Goal: Task Accomplishment & Management: Use online tool/utility

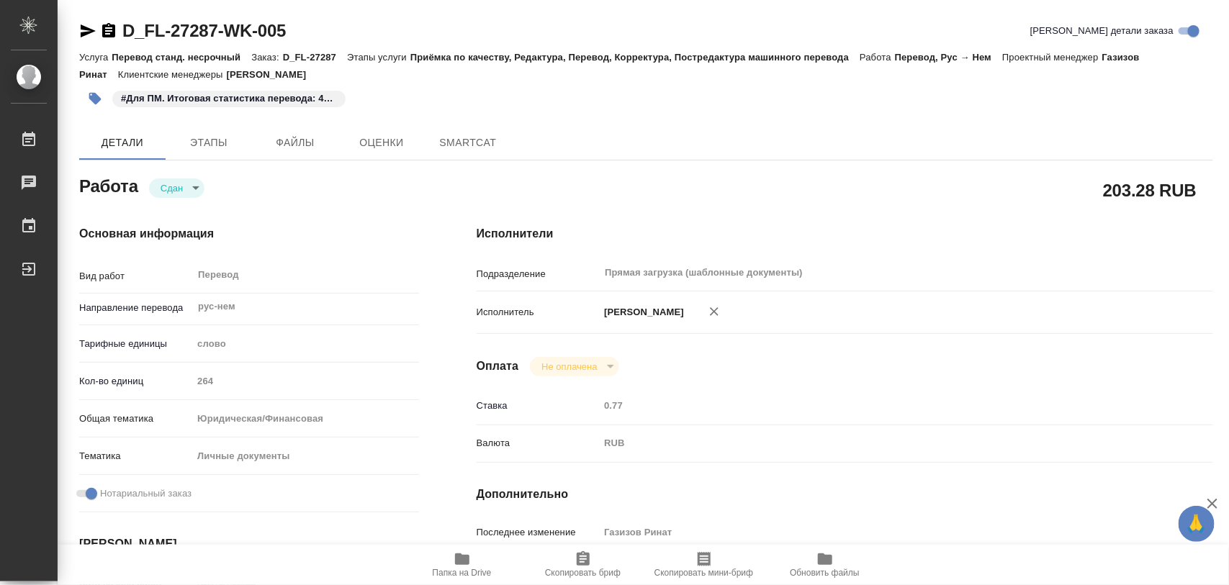
type textarea "x"
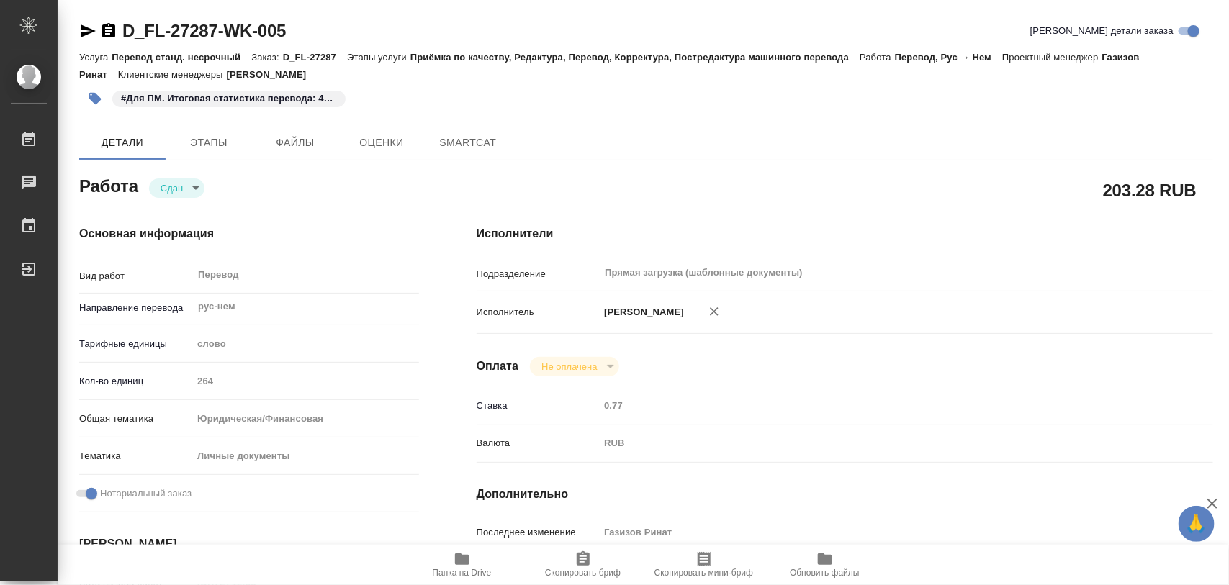
type textarea "x"
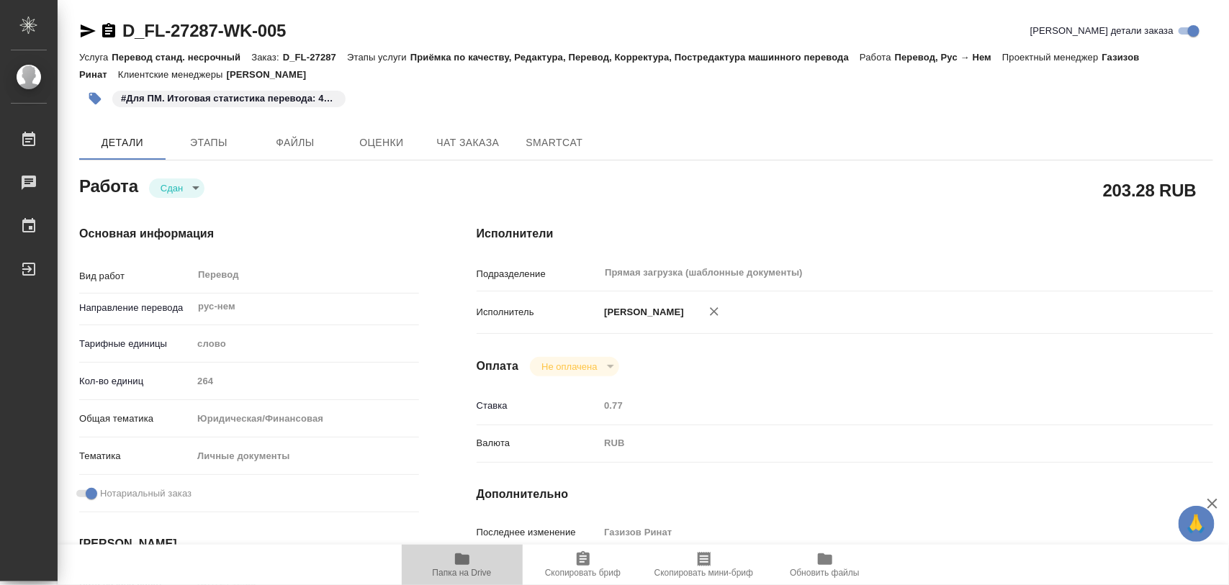
click at [473, 562] on span "Папка на Drive" at bounding box center [462, 564] width 104 height 27
type textarea "x"
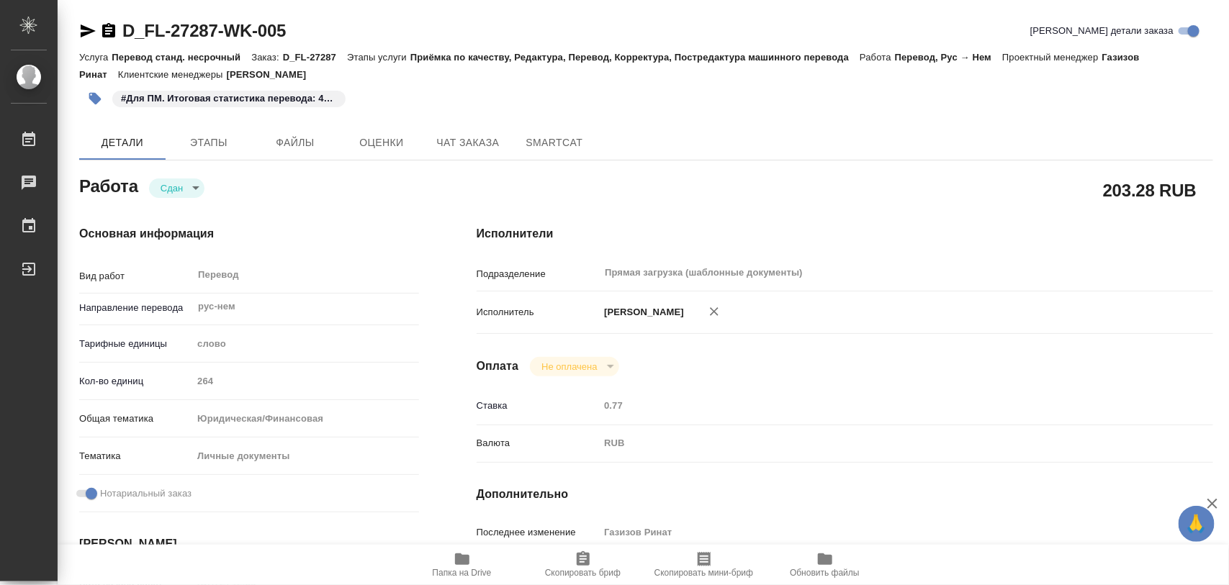
type textarea "x"
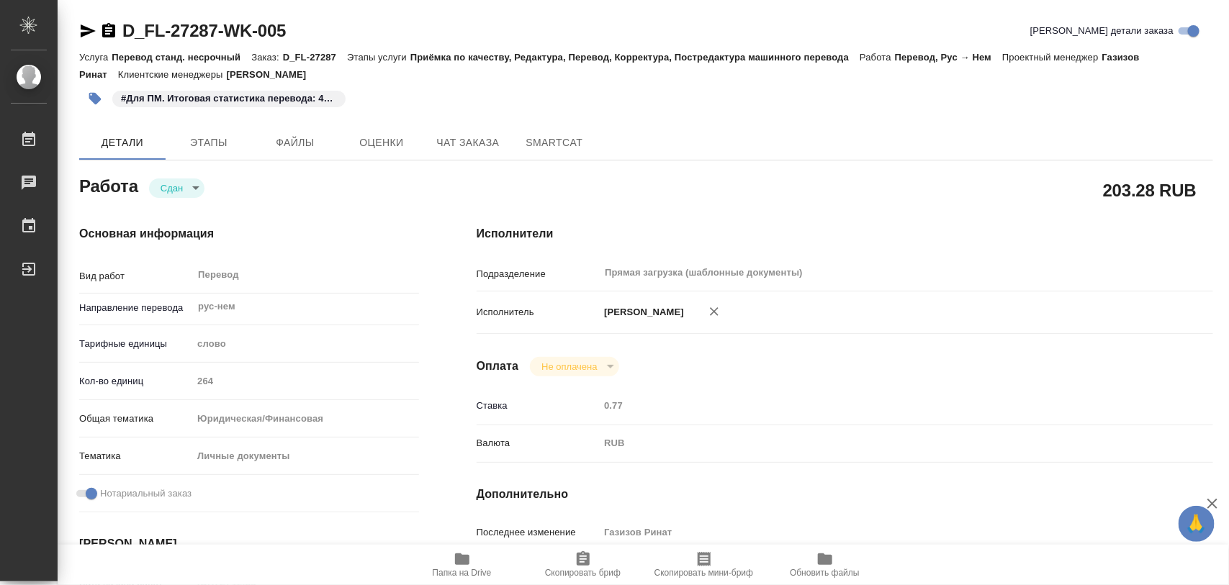
type textarea "x"
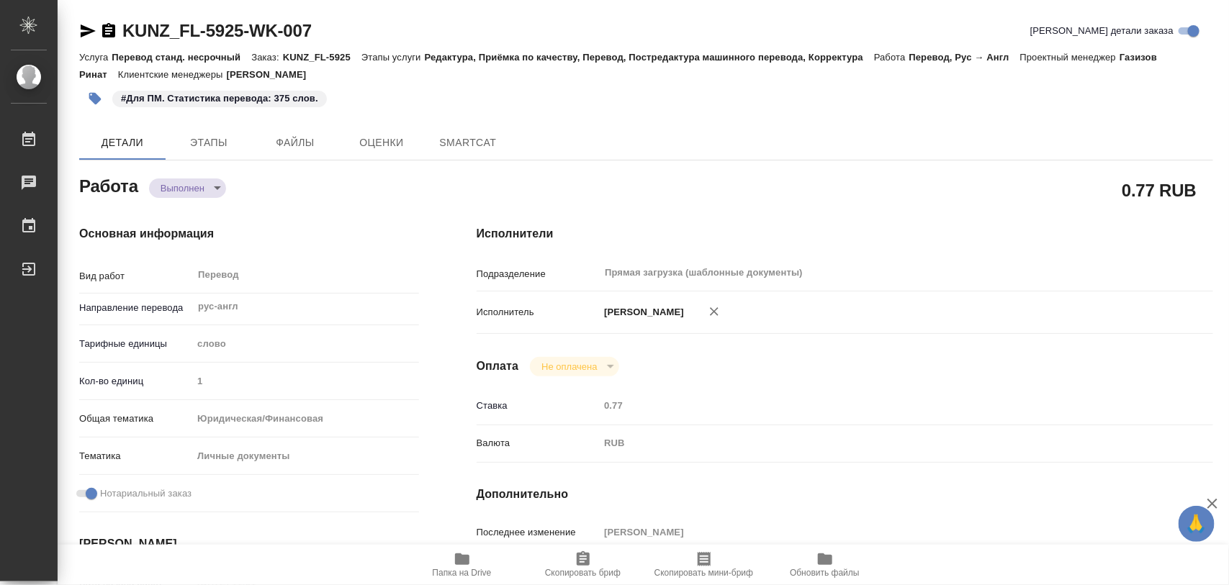
type textarea "x"
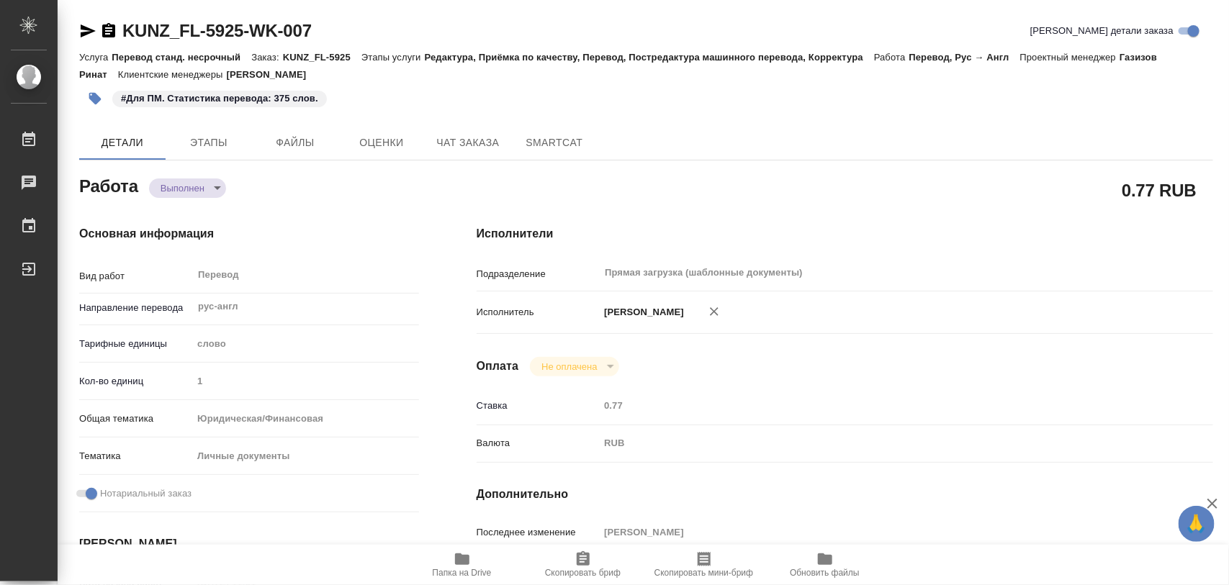
type textarea "x"
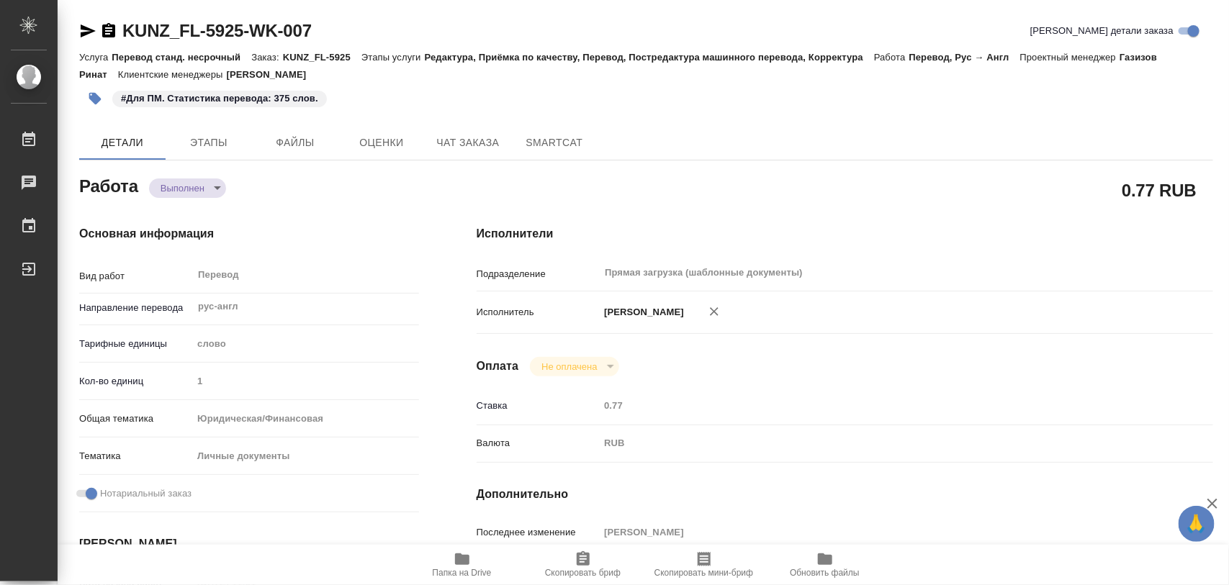
type textarea "x"
click at [198, 146] on span "Этапы" at bounding box center [208, 143] width 69 height 18
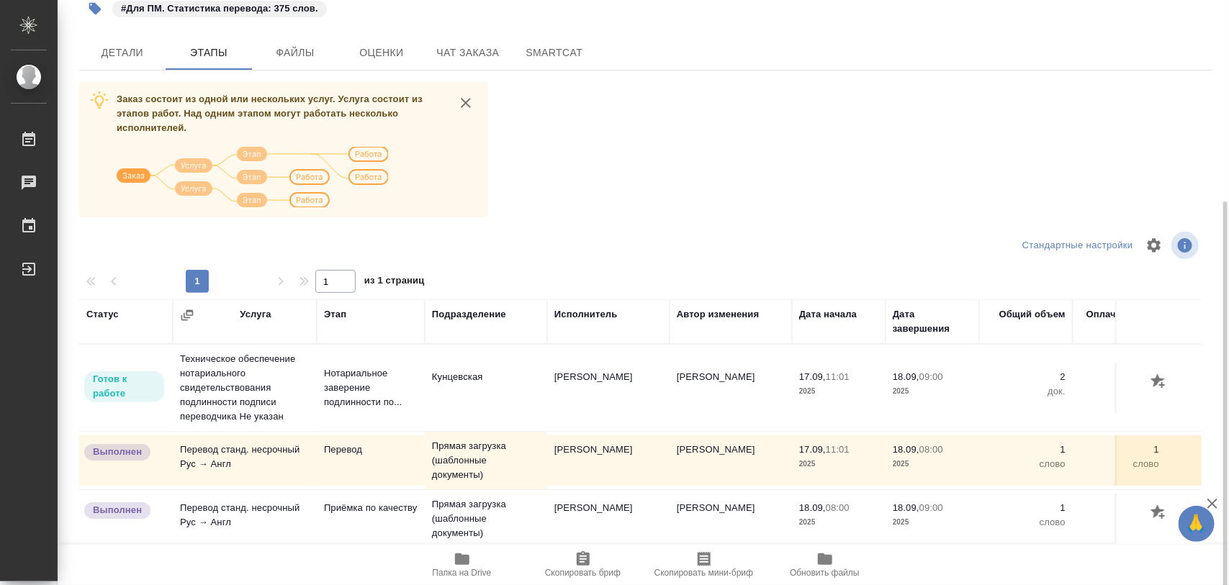
scroll to position [163, 0]
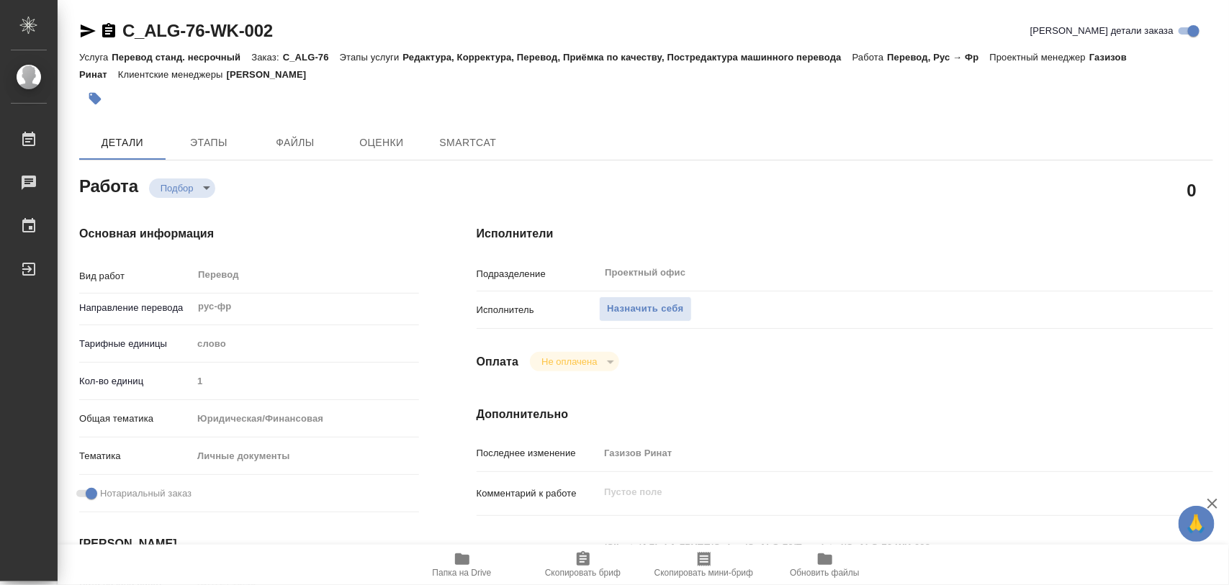
type textarea "x"
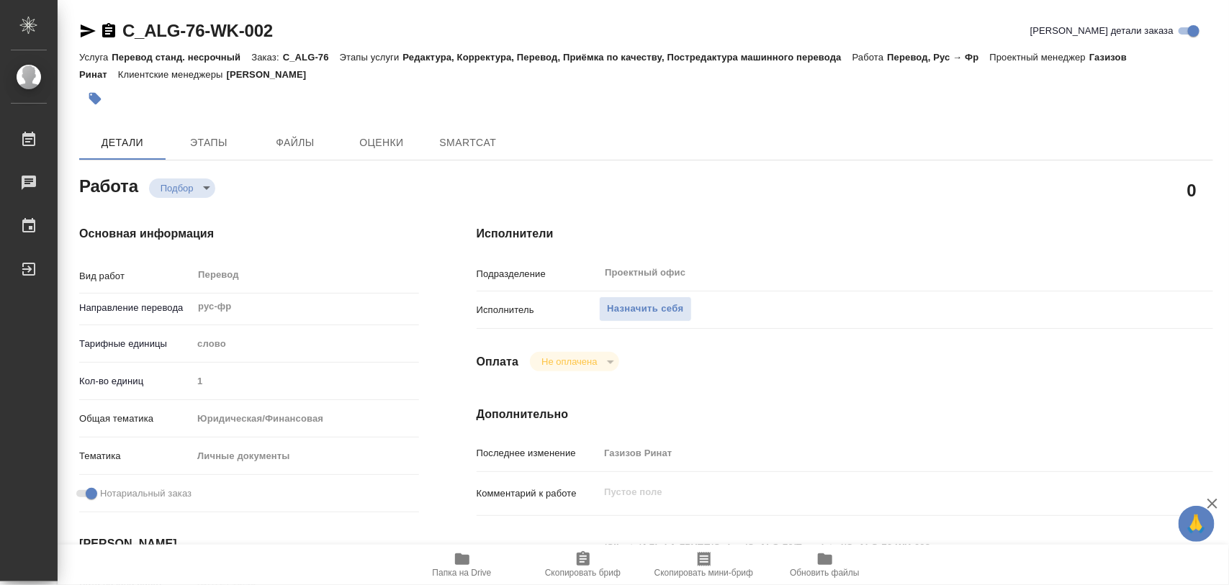
type textarea "x"
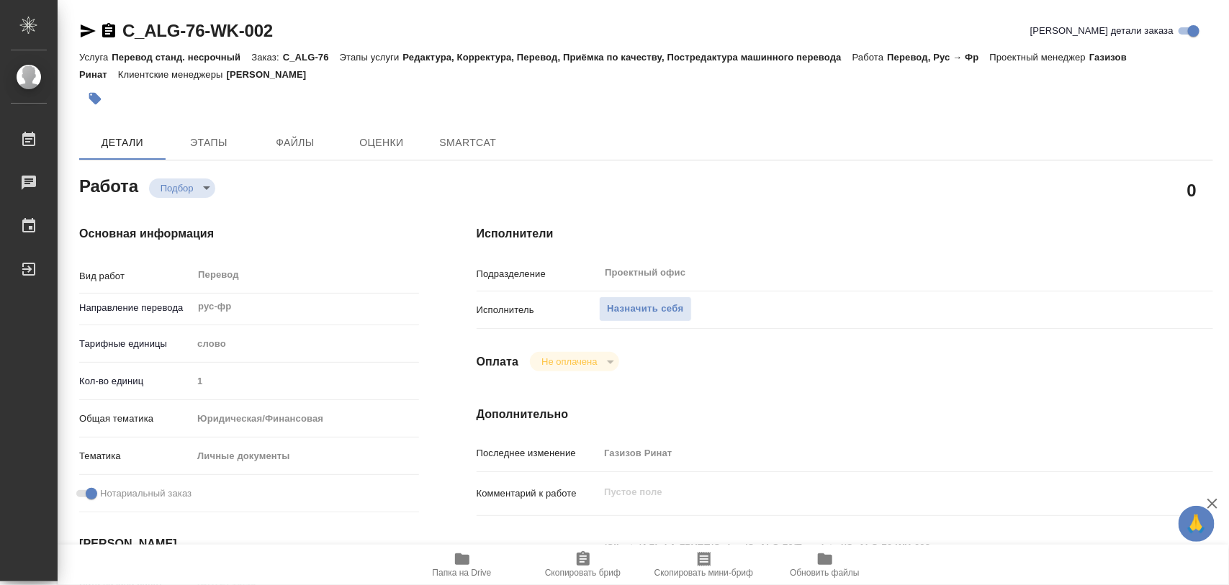
type textarea "x"
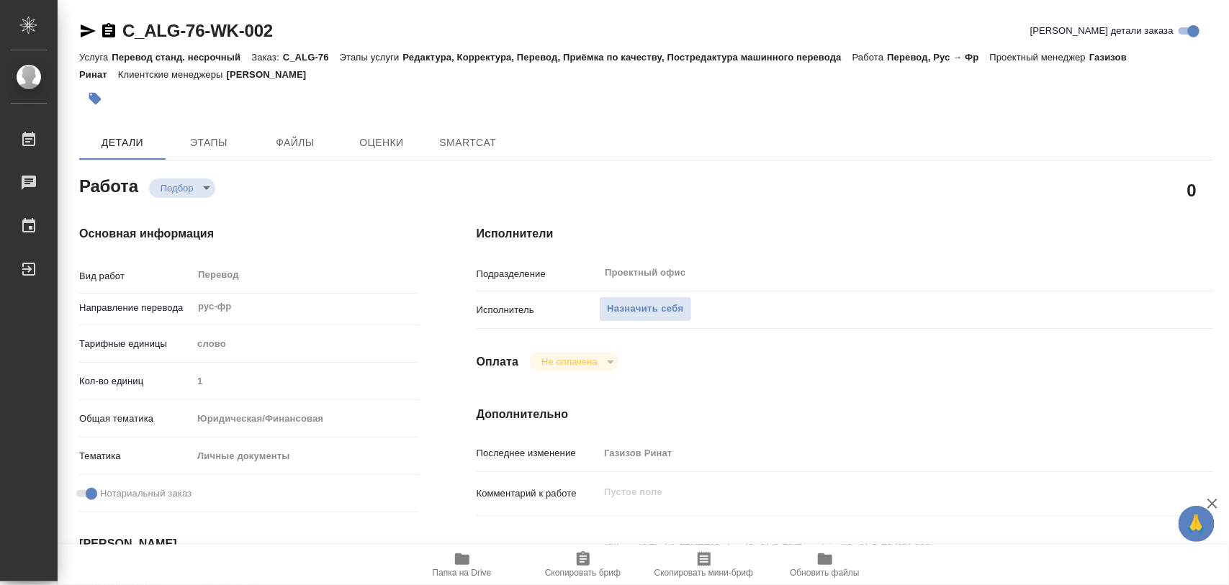
type textarea "x"
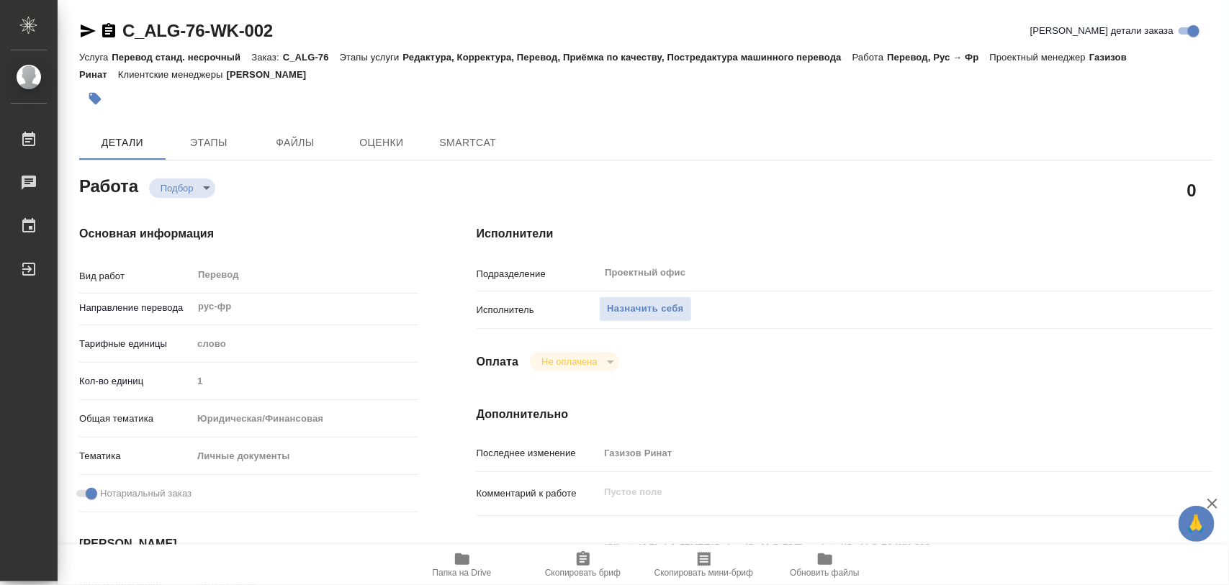
type textarea "x"
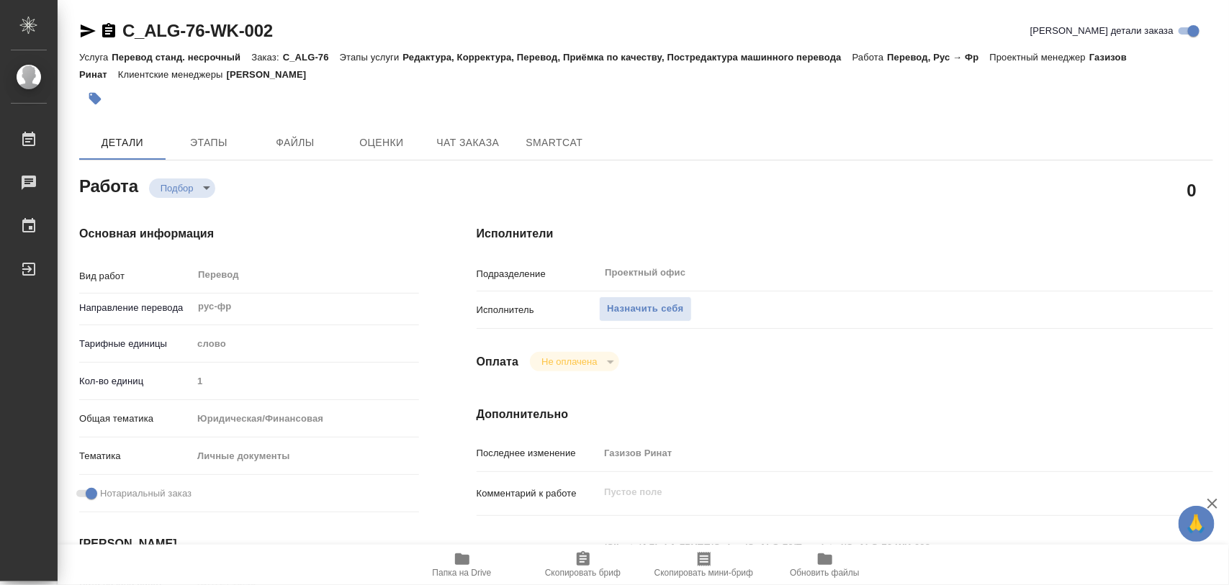
type textarea "x"
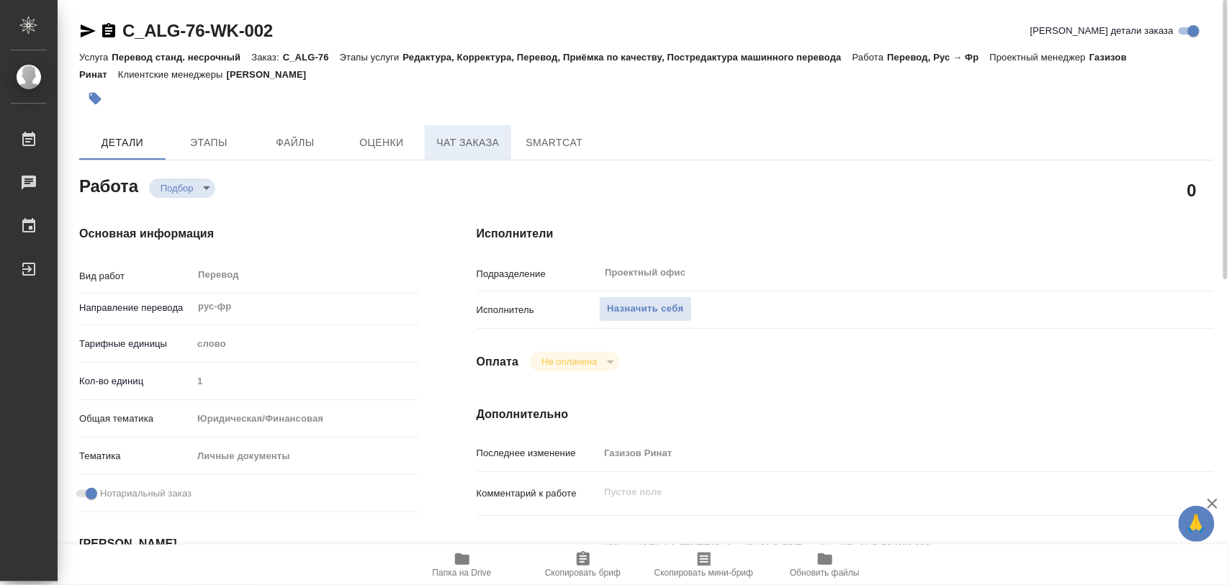
type textarea "x"
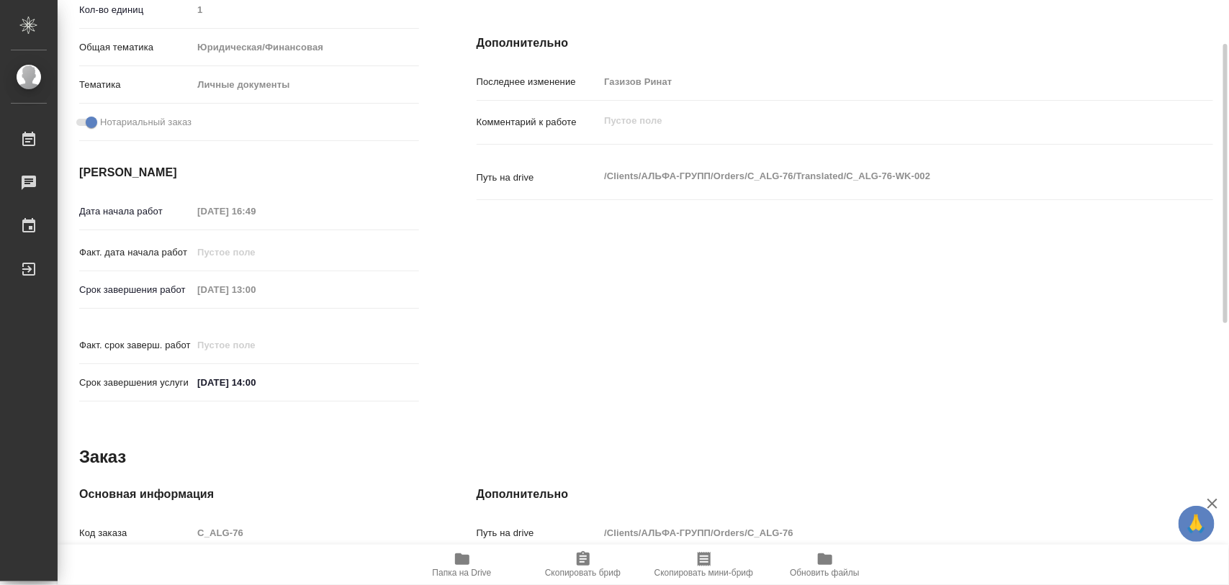
scroll to position [102, 0]
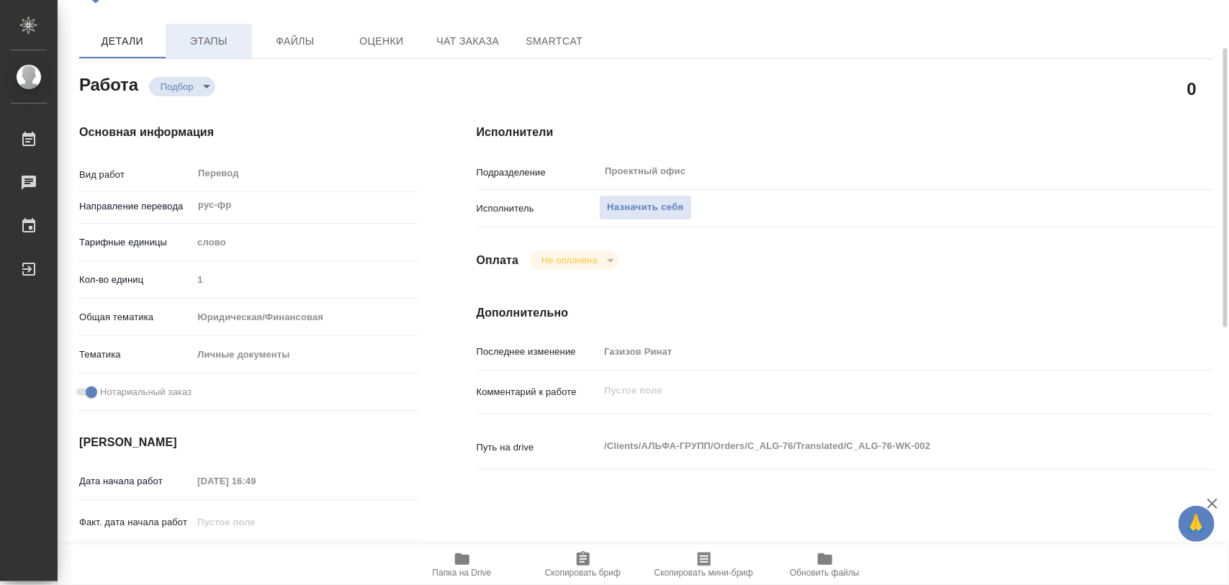
click at [207, 45] on span "Этапы" at bounding box center [208, 41] width 69 height 18
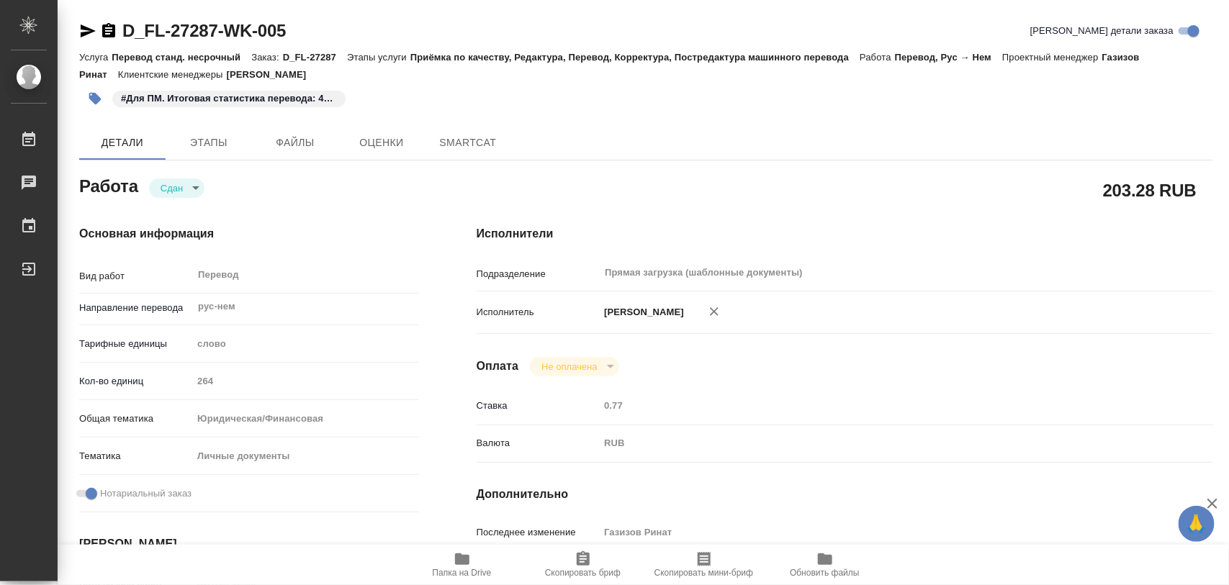
type textarea "x"
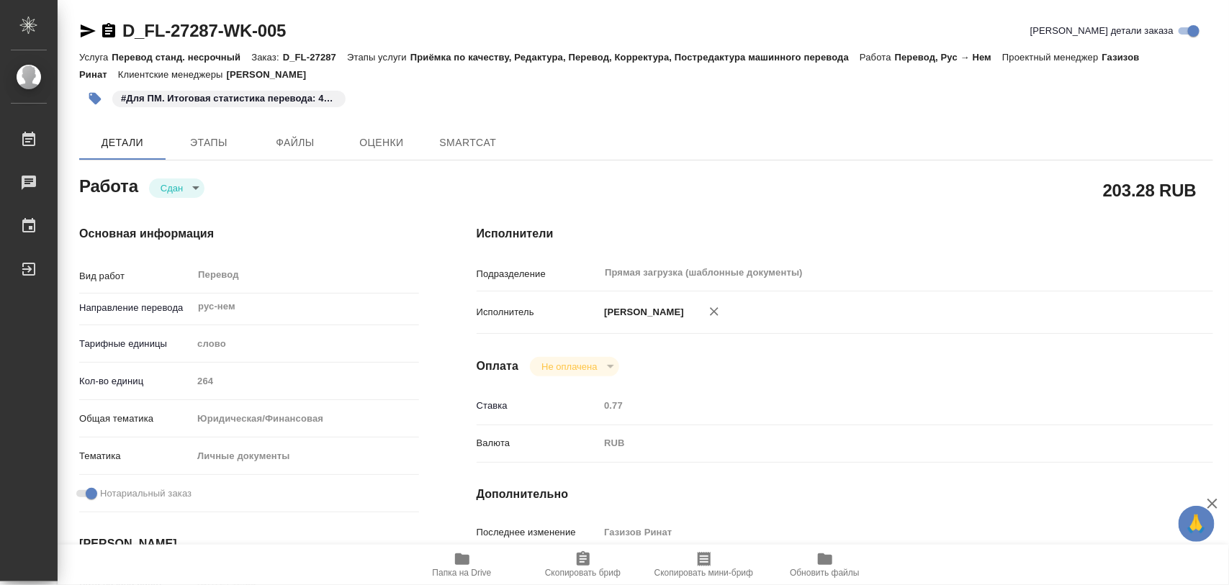
type textarea "x"
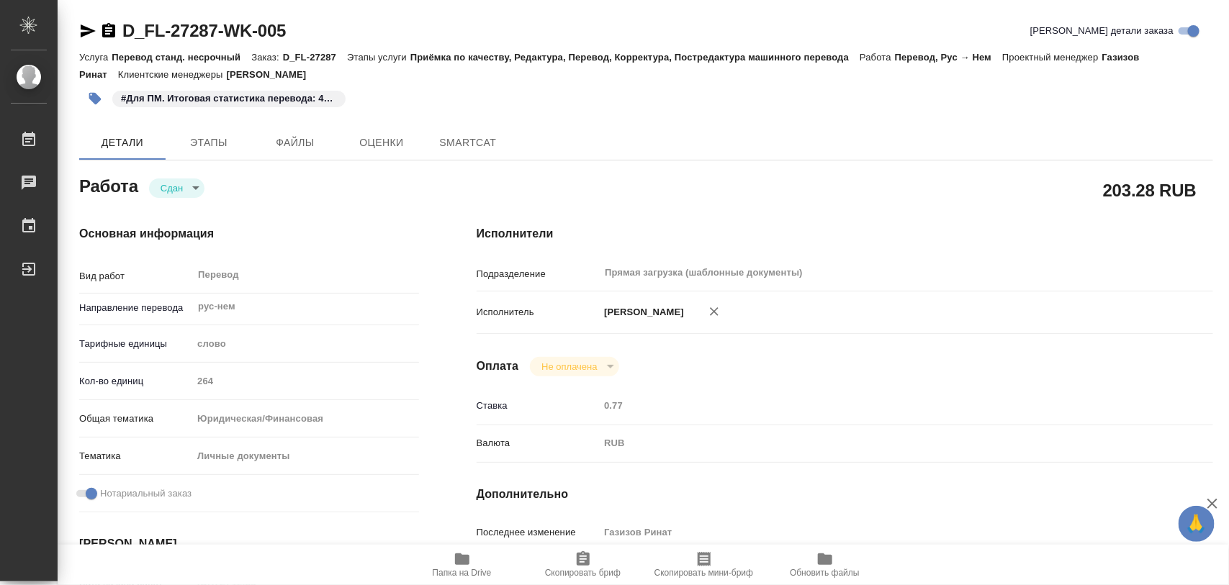
type textarea "x"
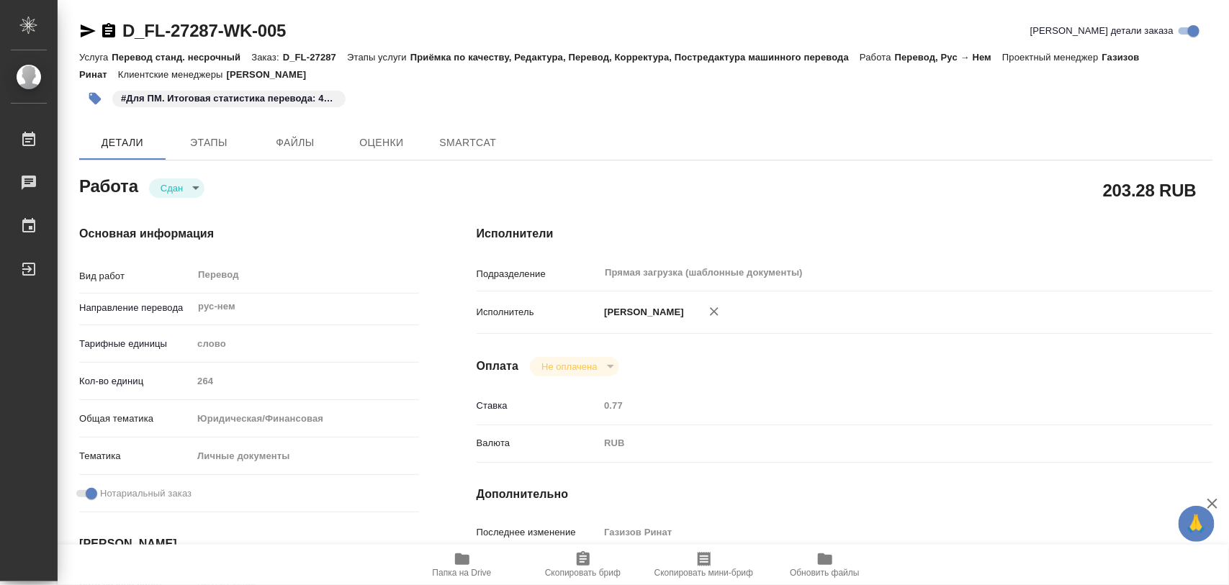
type textarea "x"
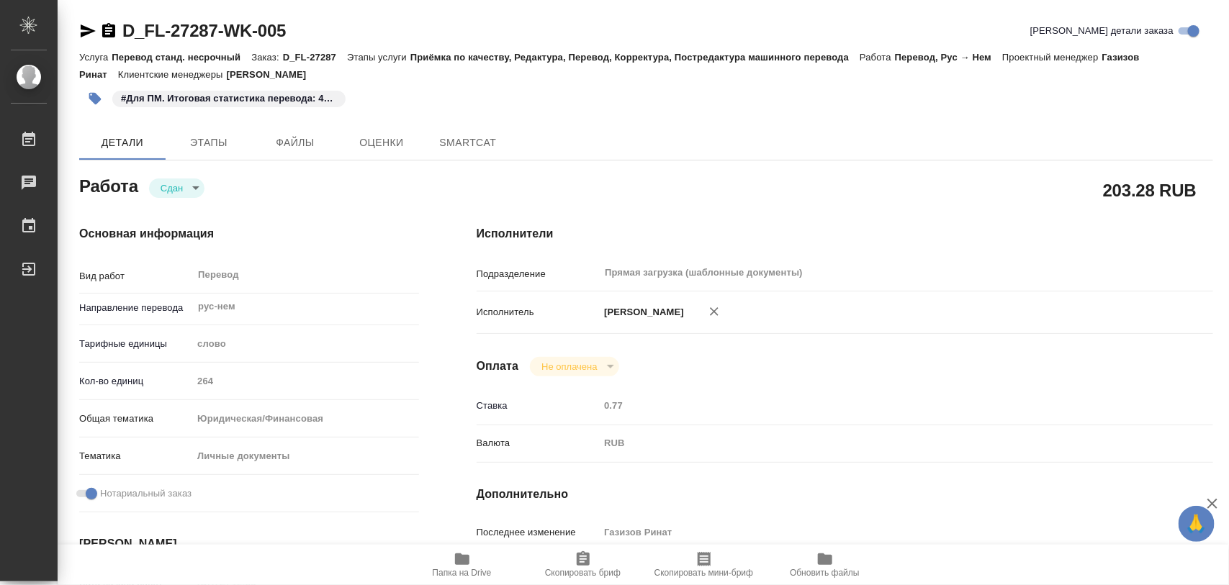
type textarea "x"
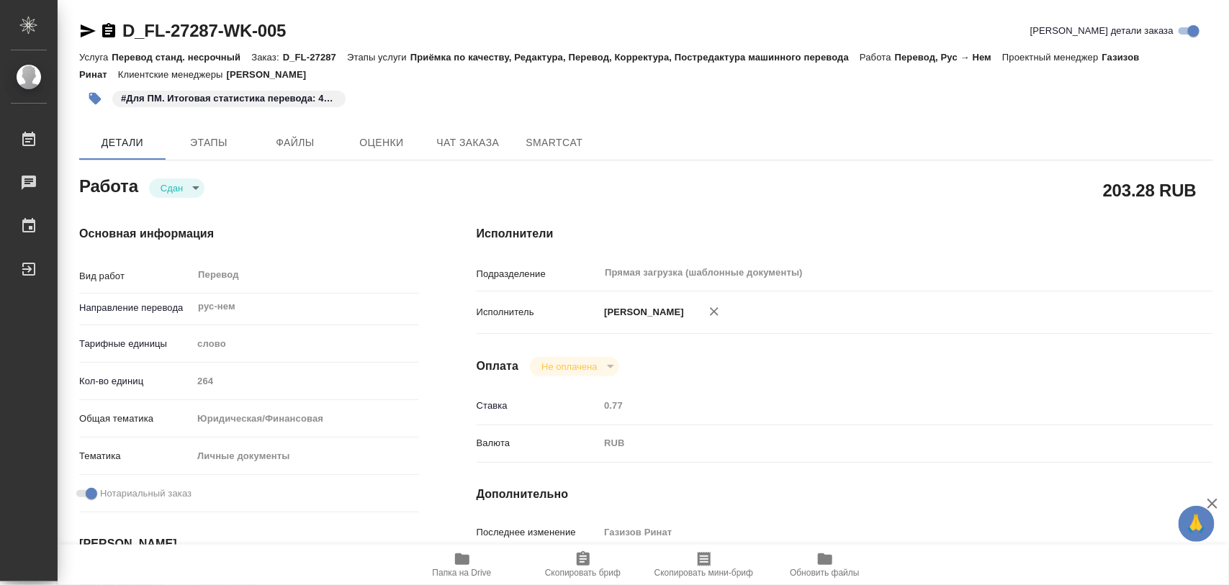
type textarea "x"
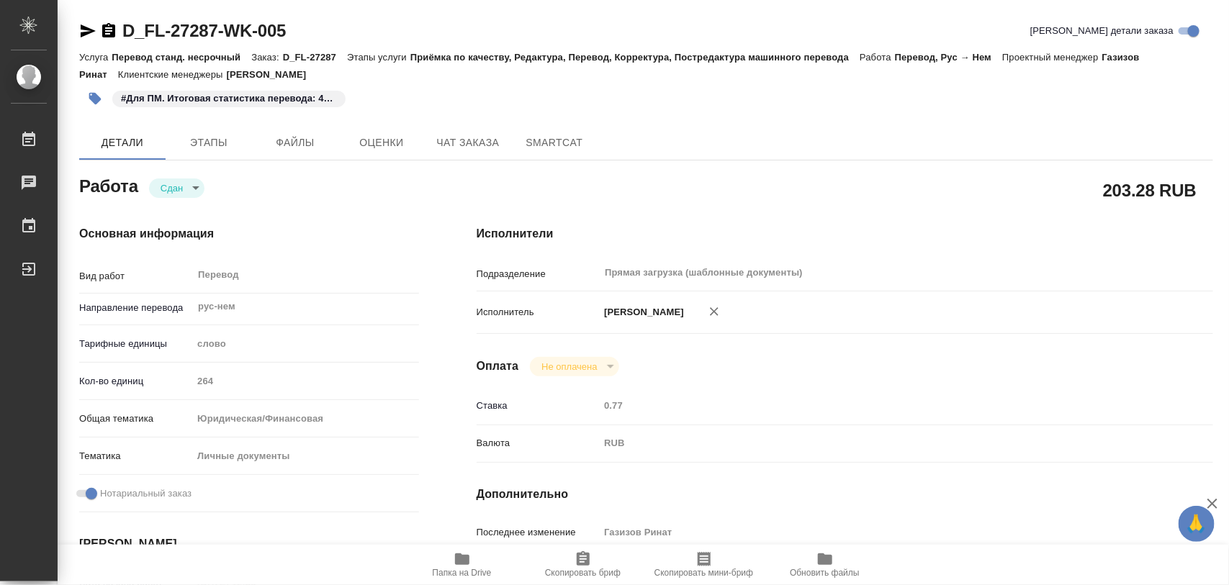
type textarea "x"
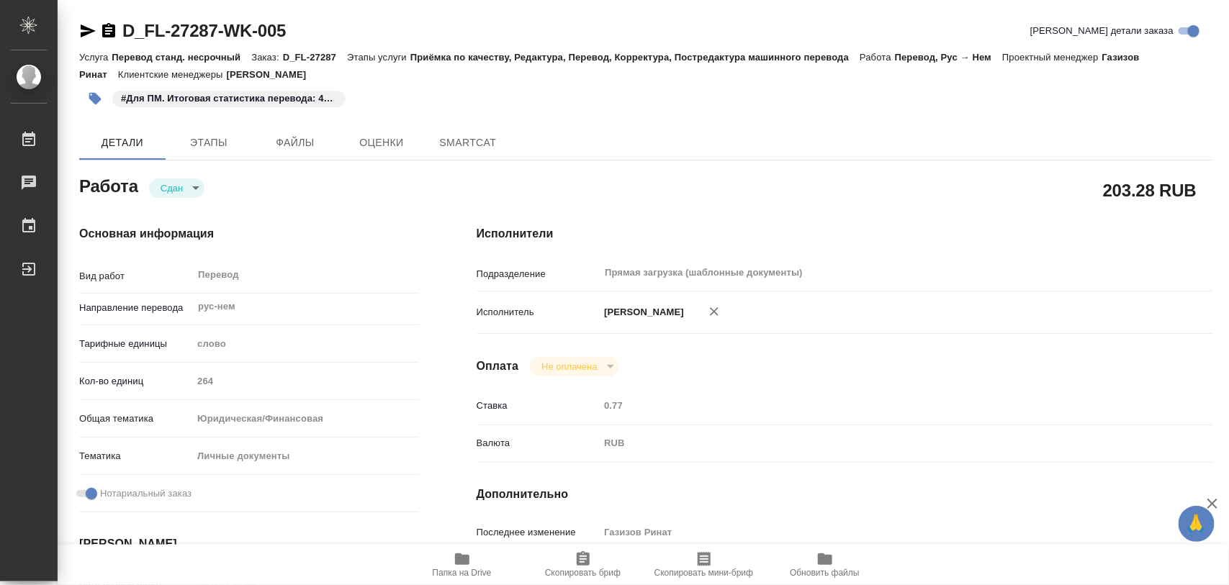
type textarea "x"
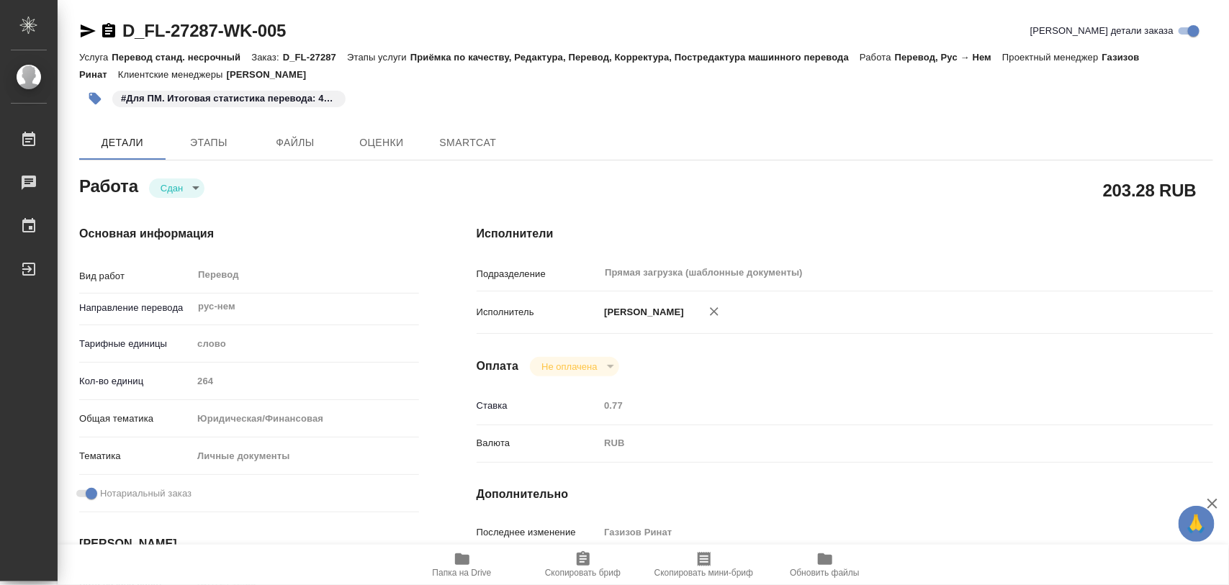
type textarea "x"
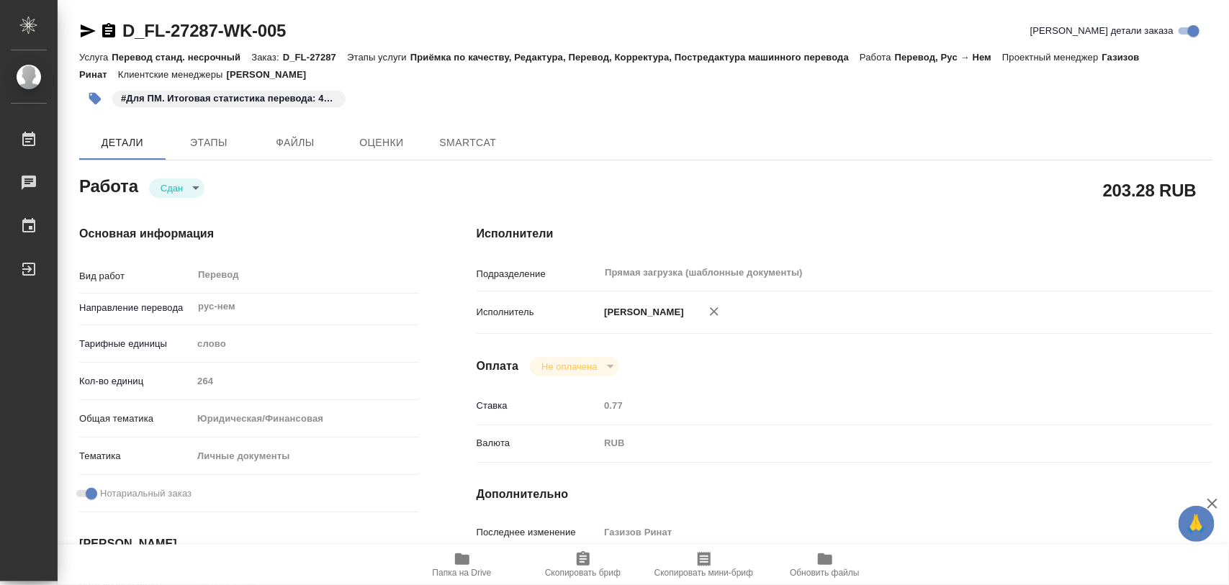
type textarea "x"
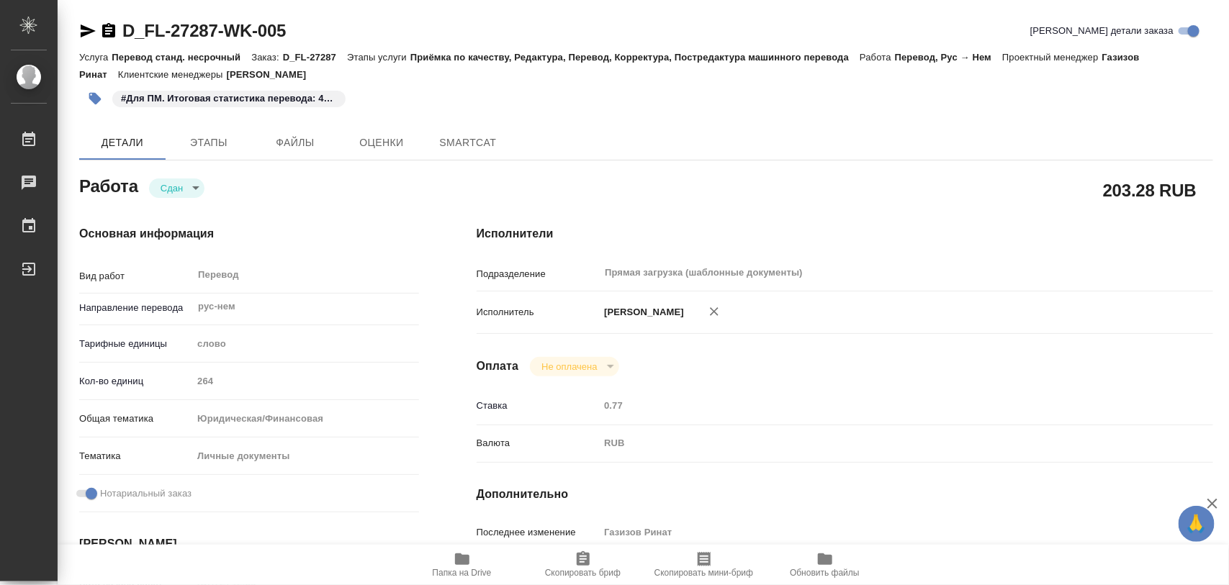
type textarea "x"
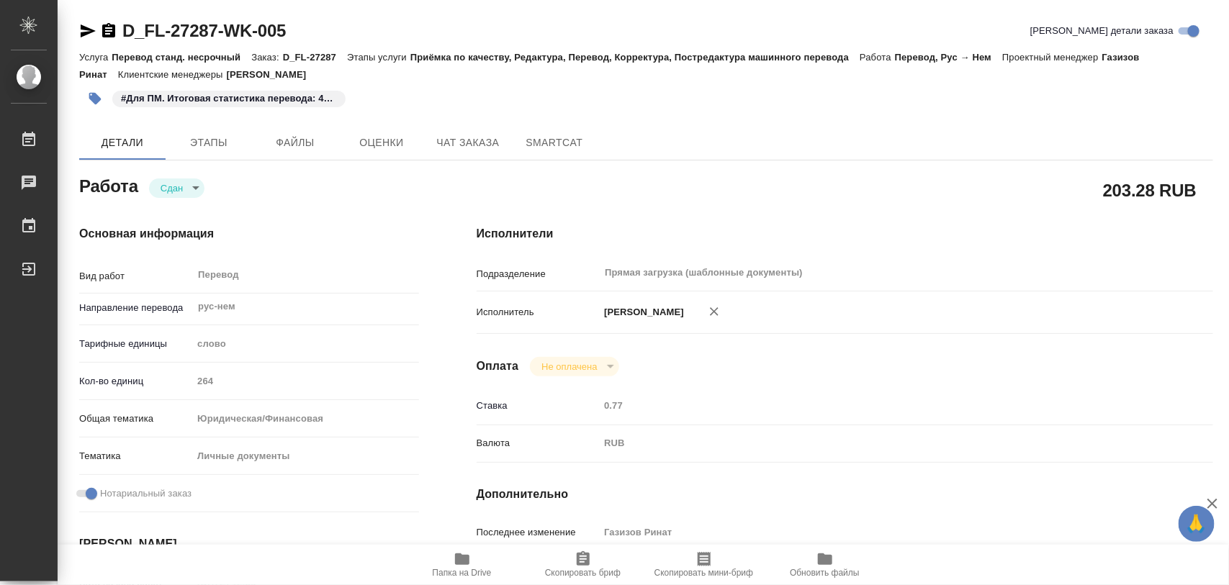
type textarea "x"
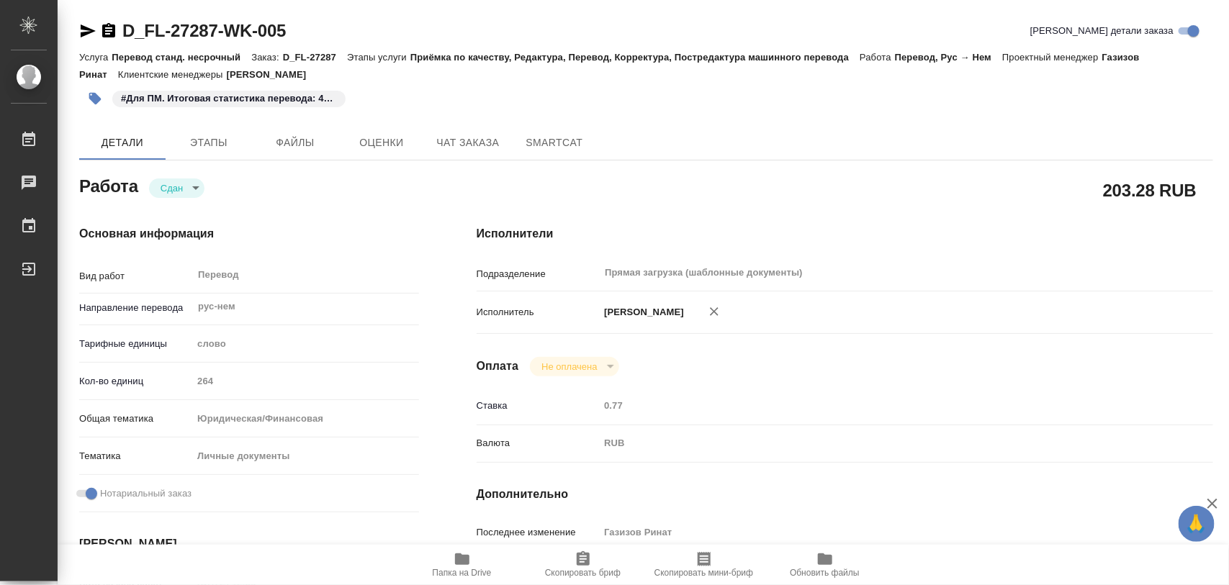
type textarea "x"
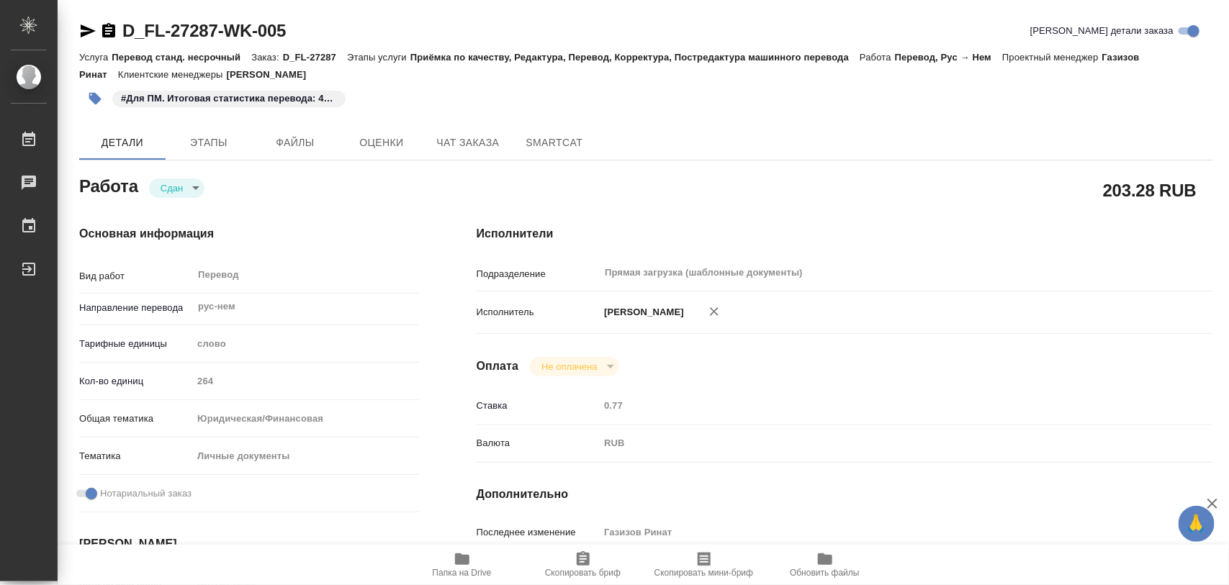
type textarea "x"
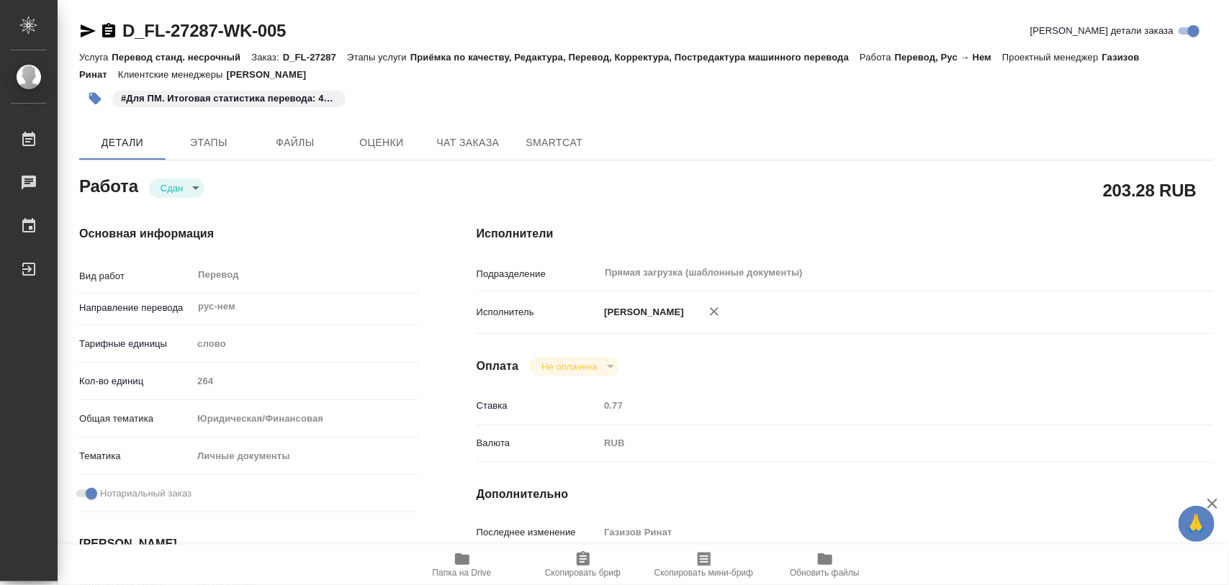
type textarea "x"
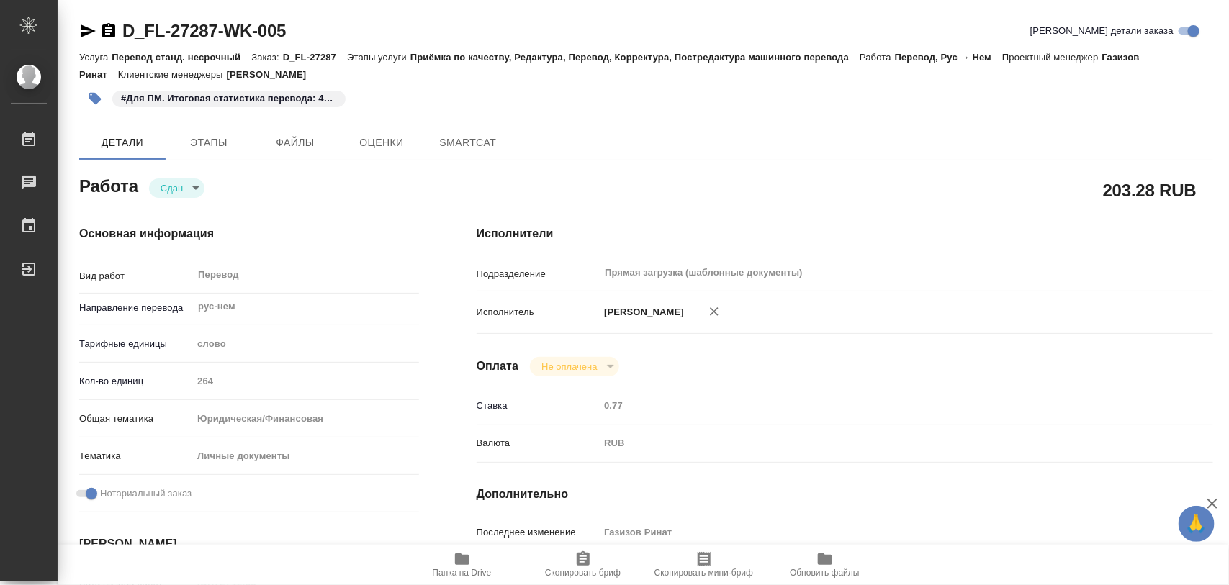
type textarea "x"
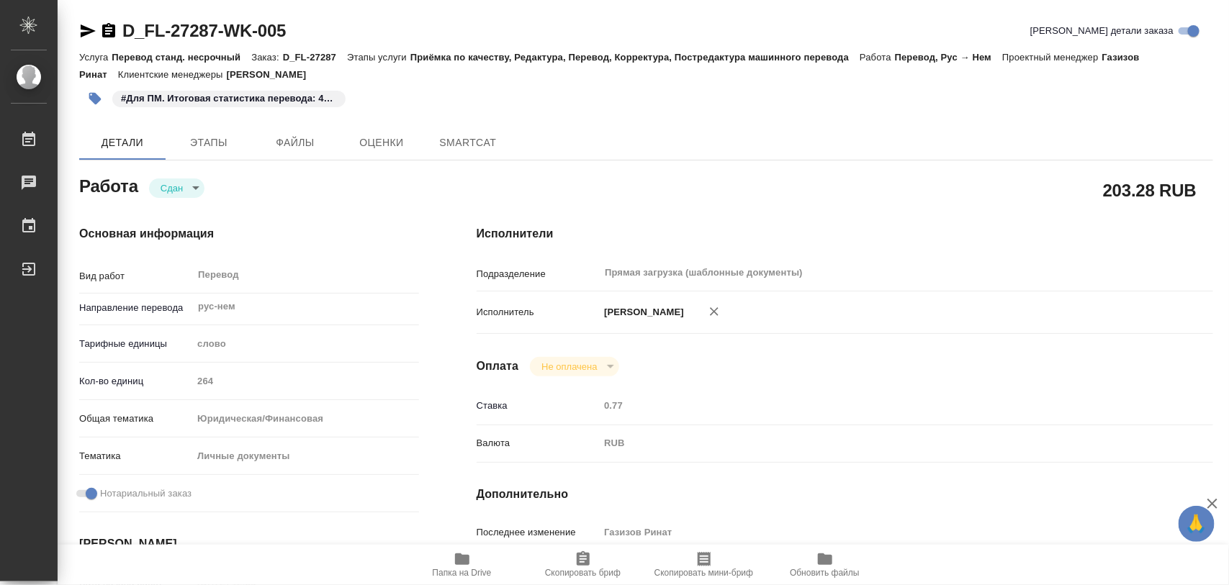
type textarea "x"
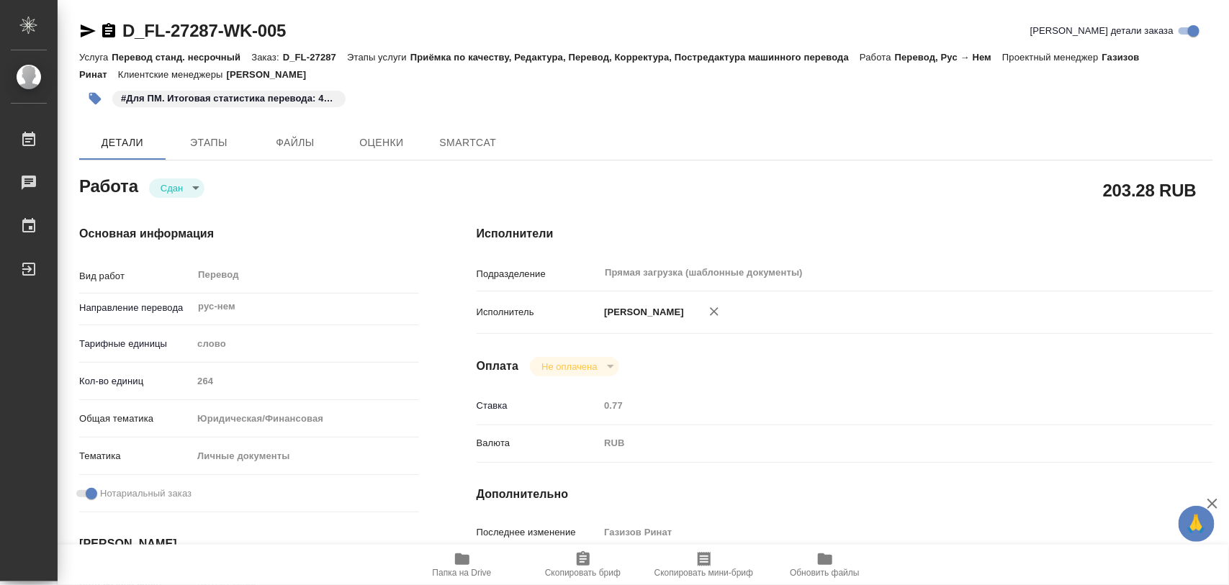
type textarea "x"
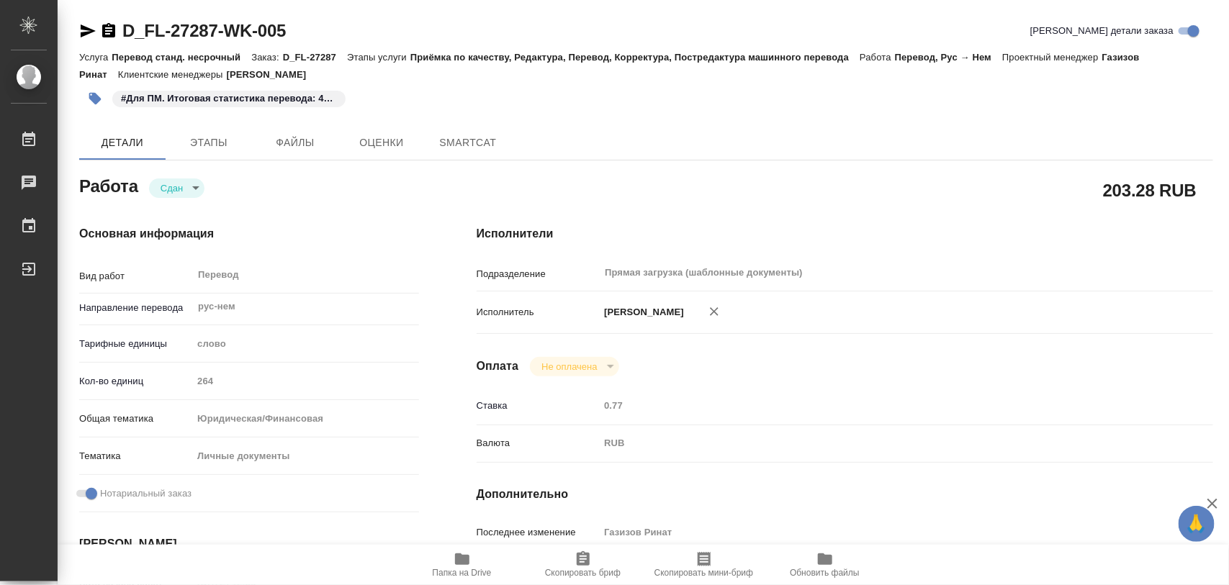
type textarea "x"
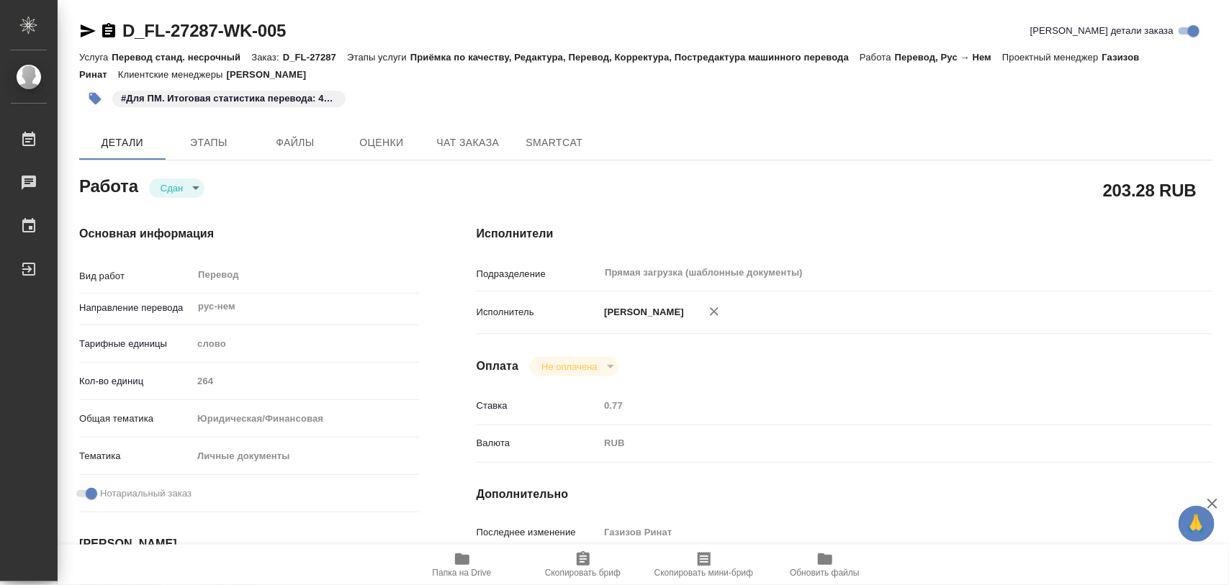
type textarea "x"
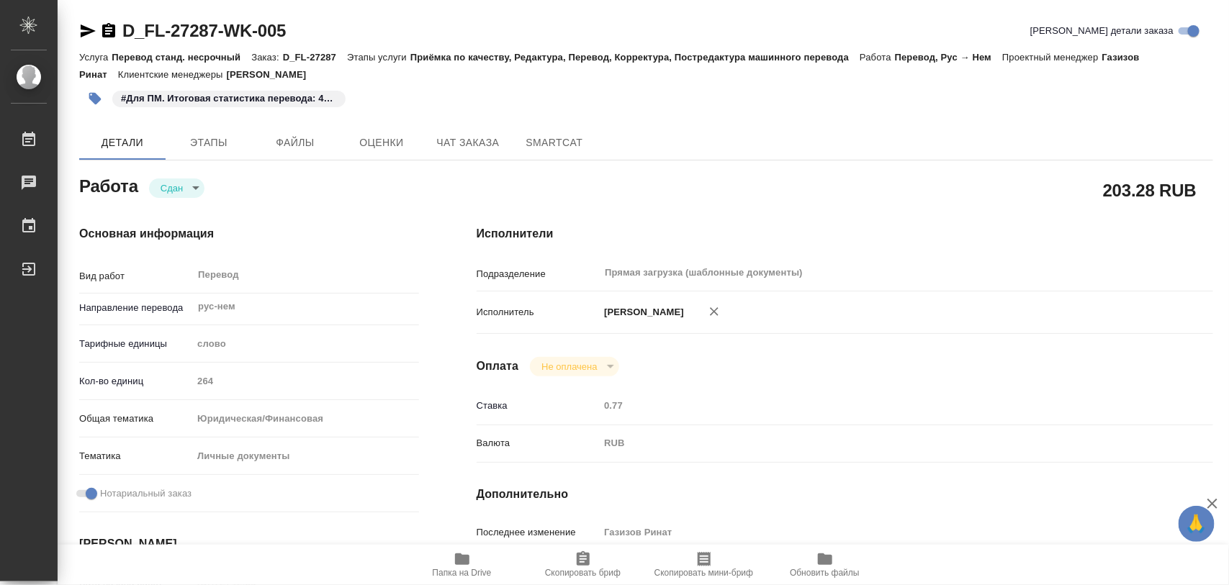
type textarea "x"
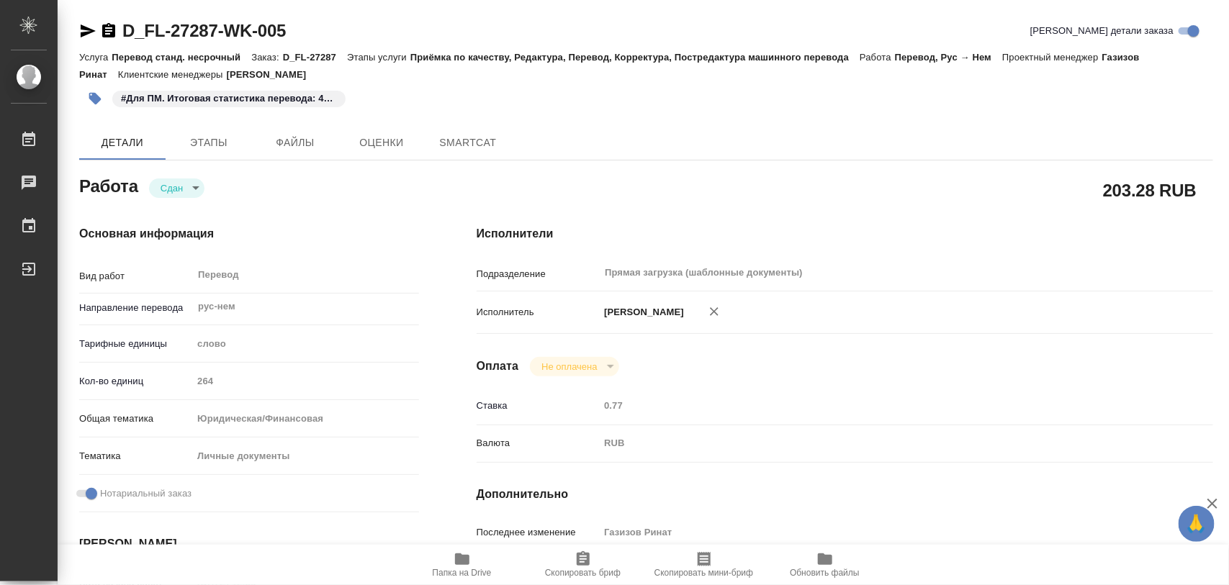
type textarea "x"
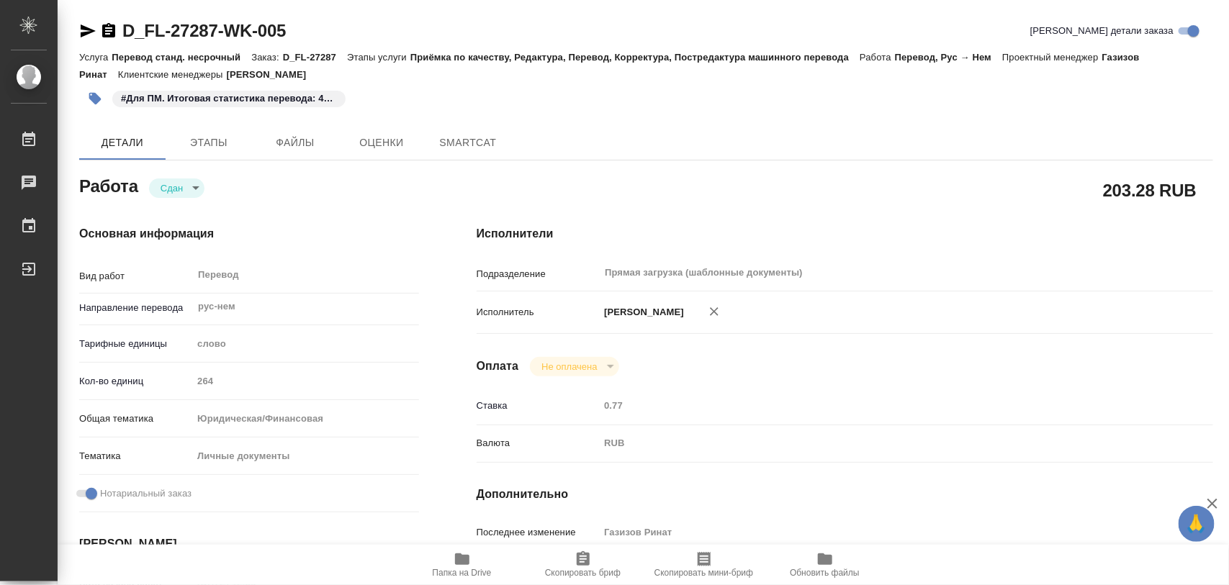
type textarea "x"
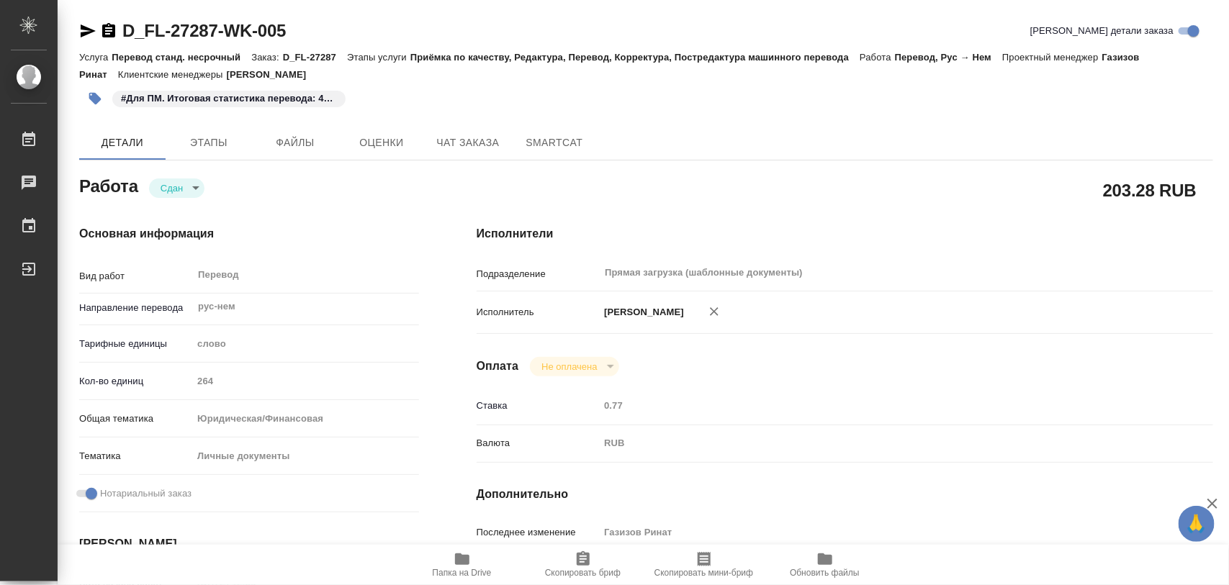
type textarea "x"
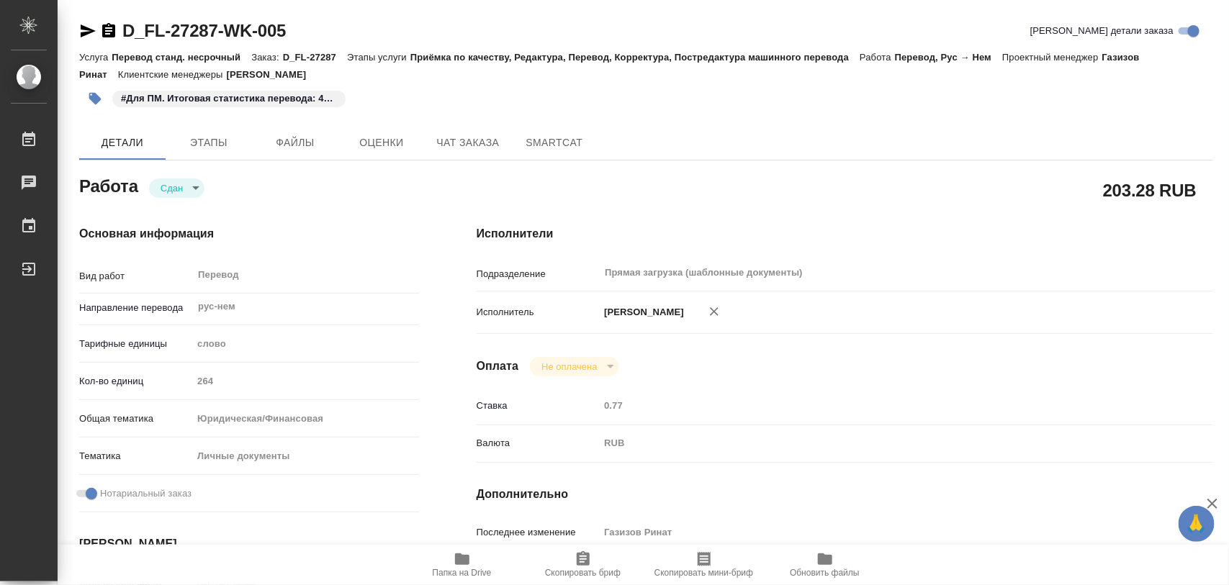
type textarea "x"
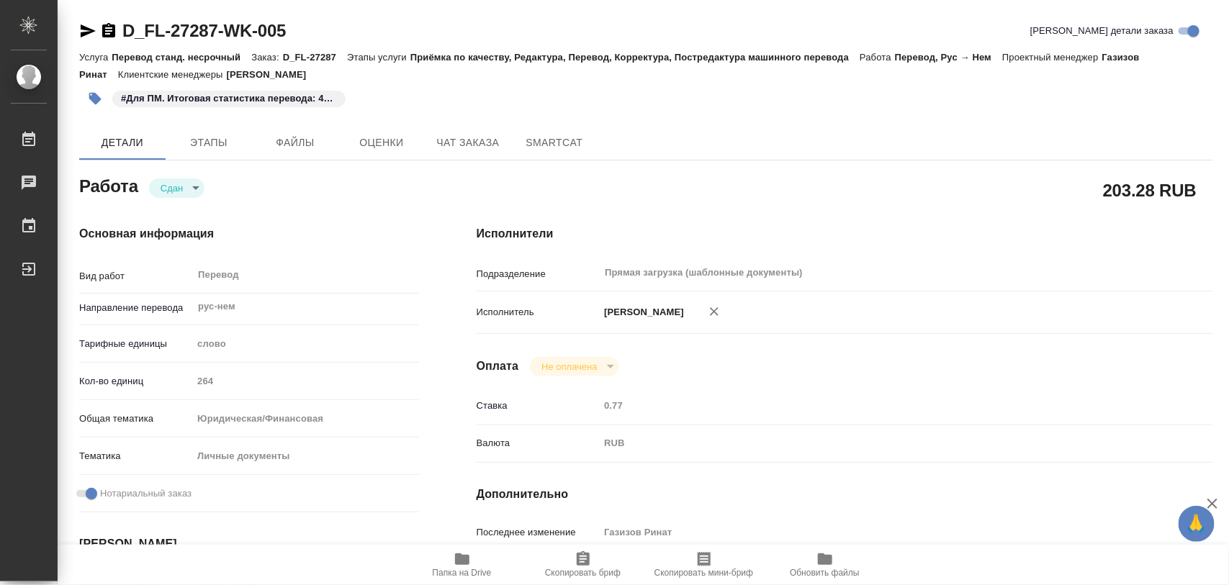
type textarea "x"
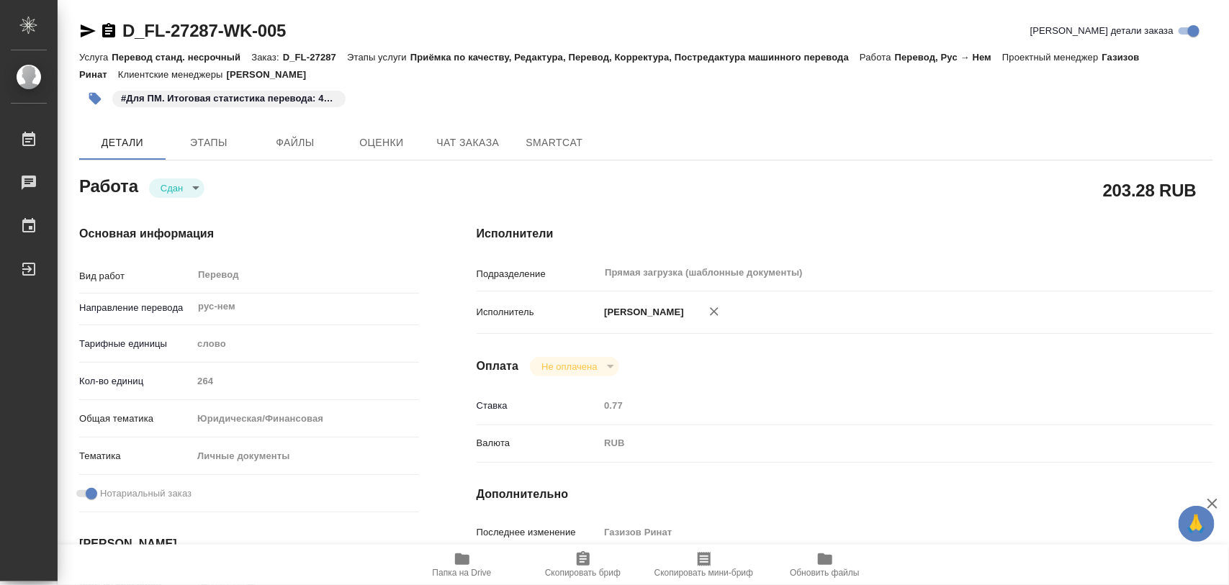
type textarea "x"
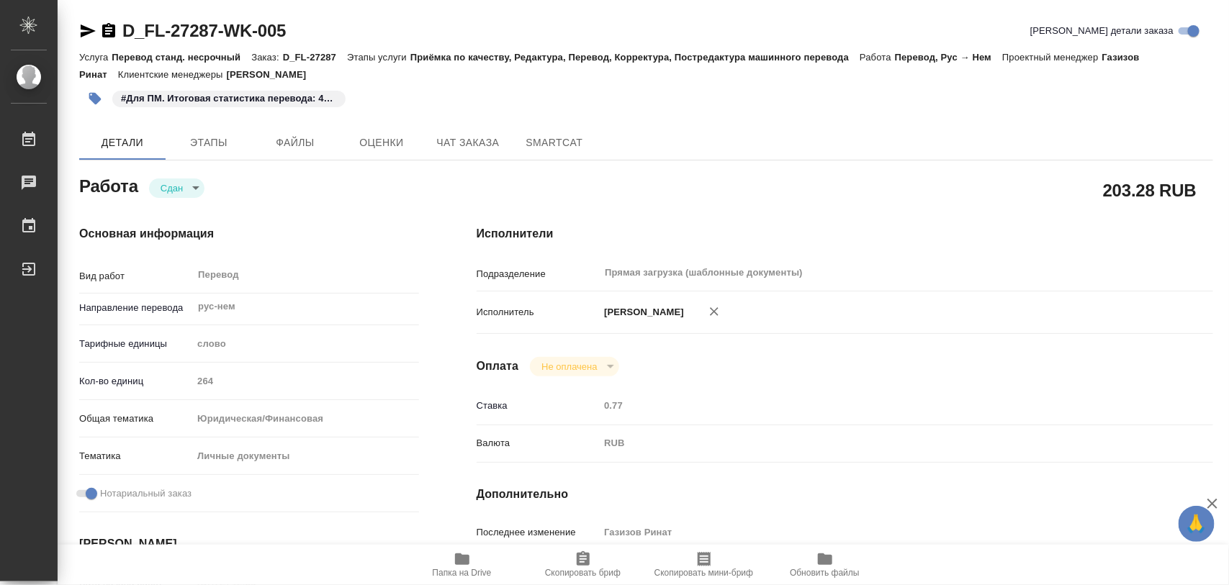
type textarea "x"
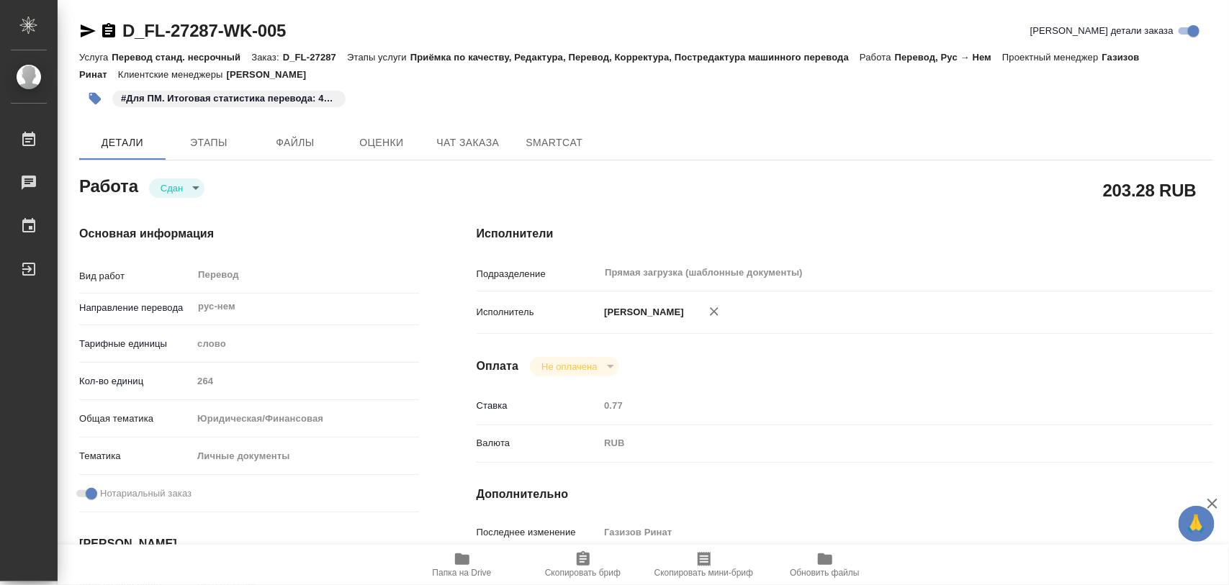
type textarea "x"
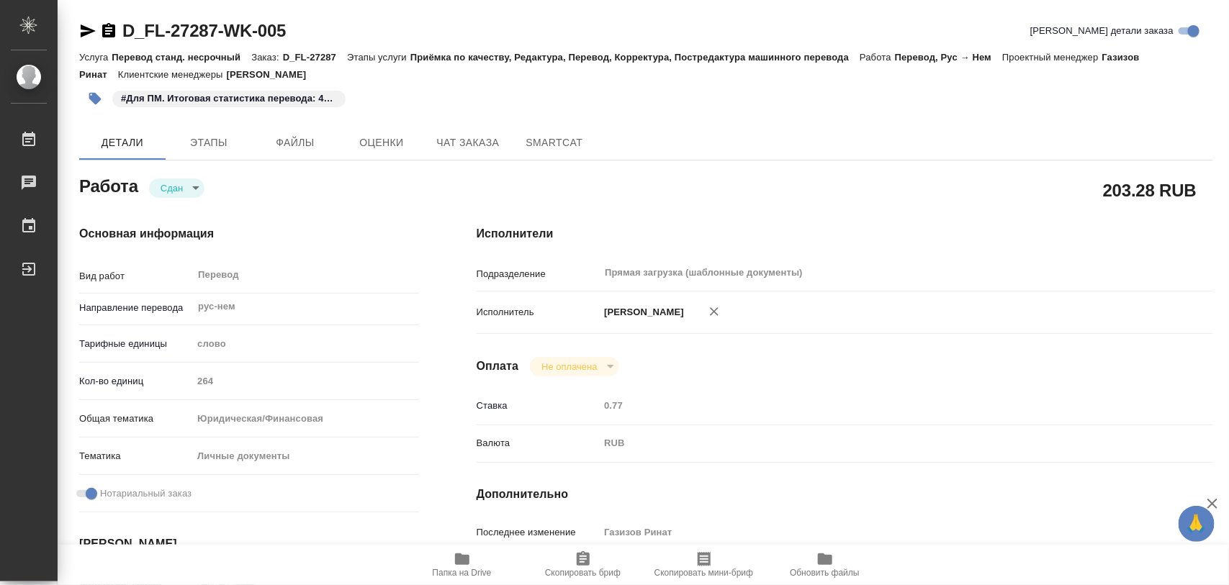
type textarea "x"
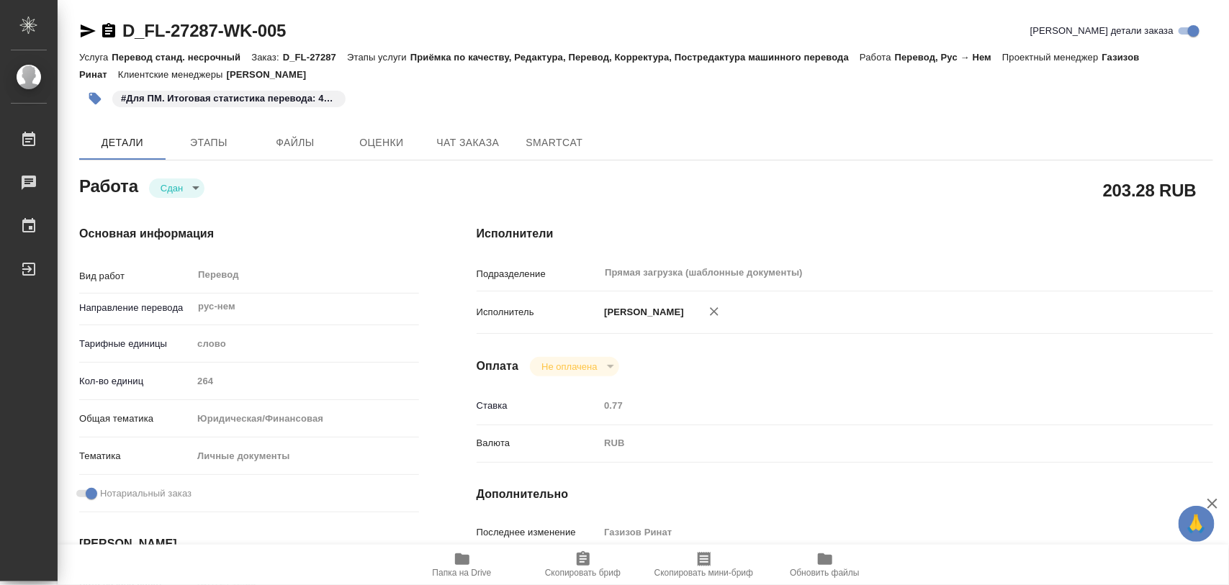
type textarea "x"
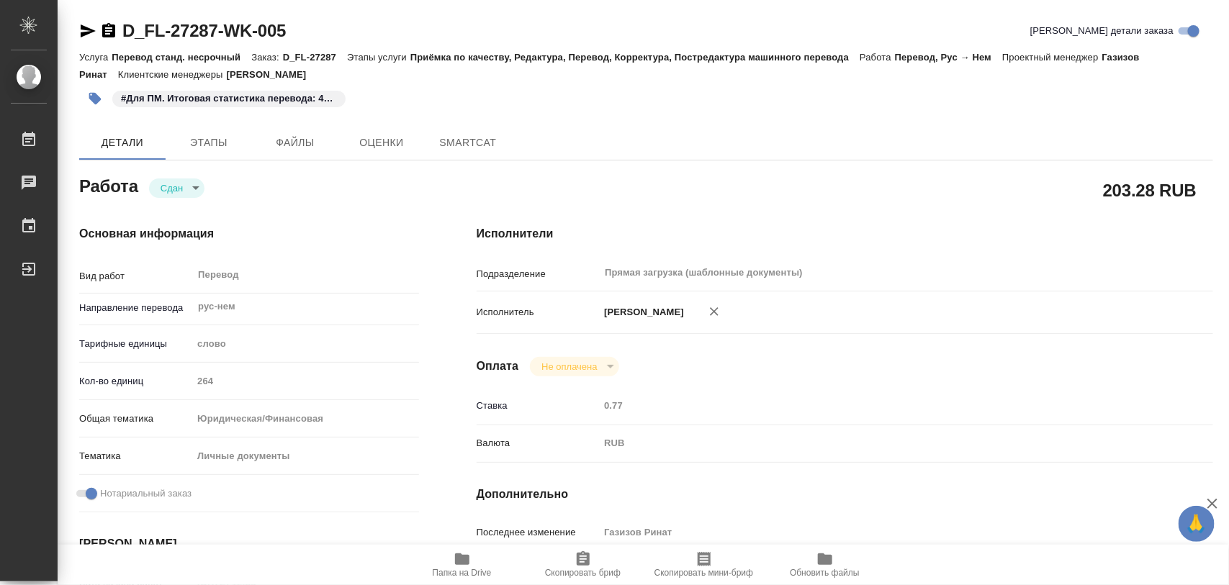
type textarea "x"
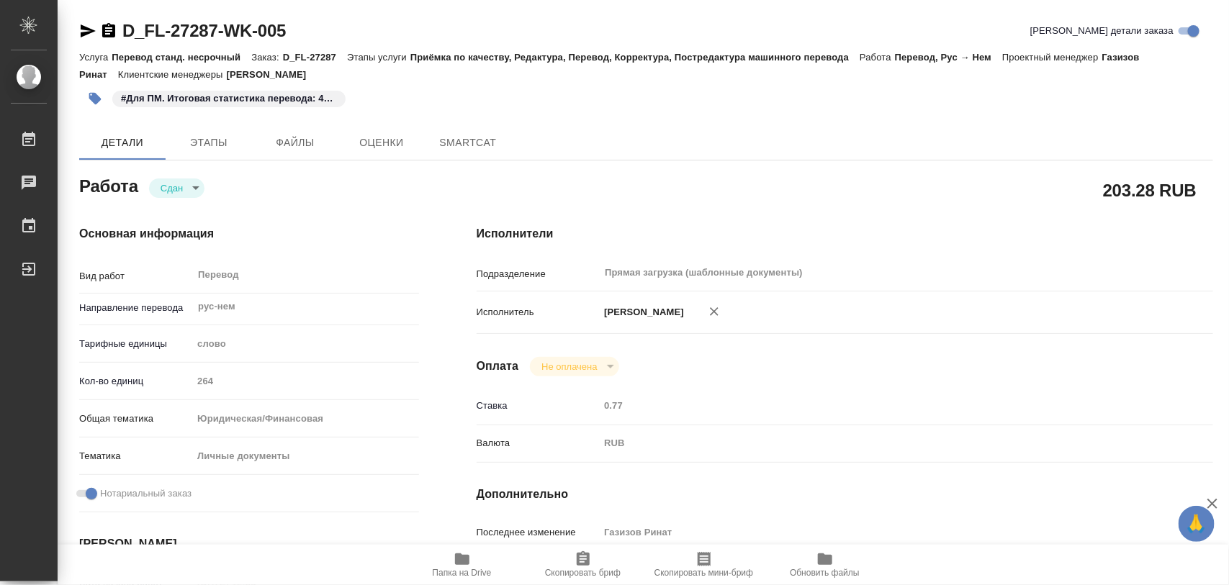
type textarea "x"
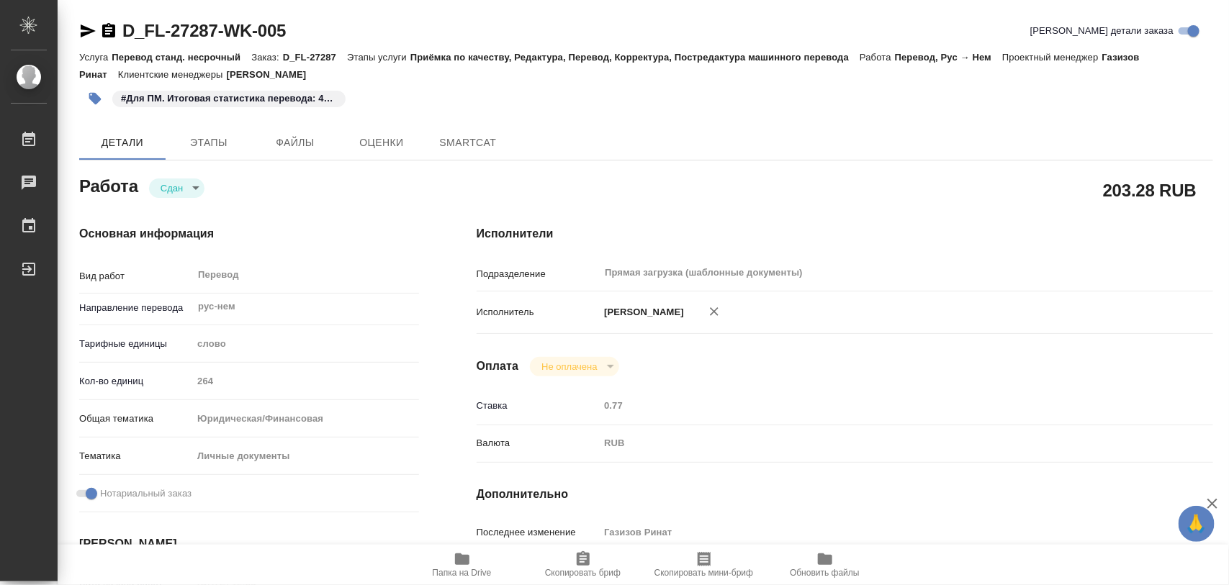
type textarea "x"
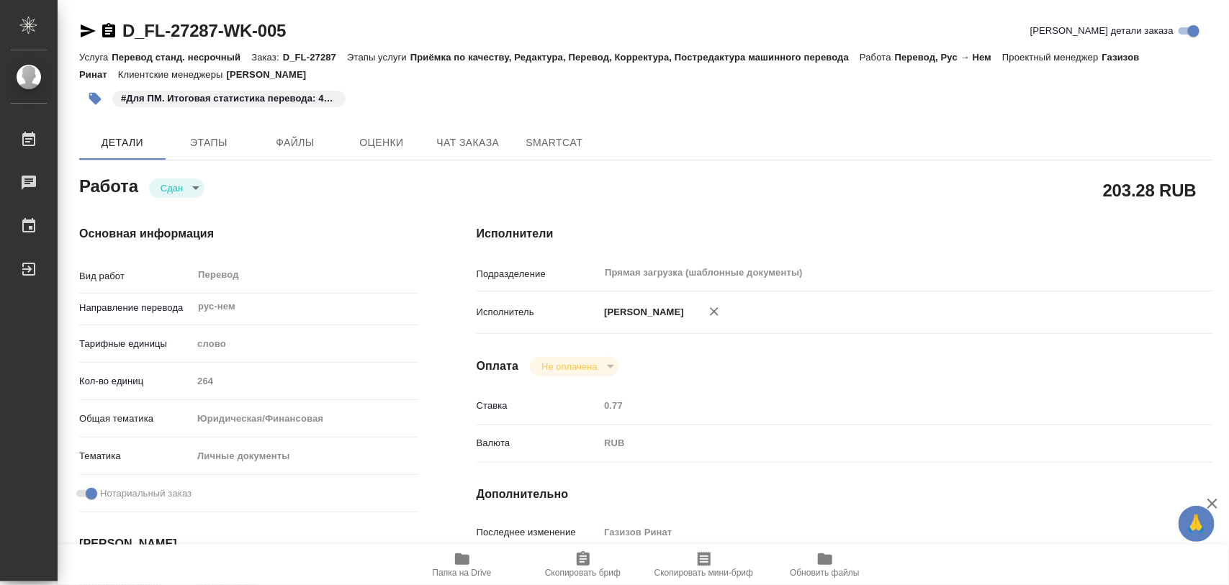
type textarea "x"
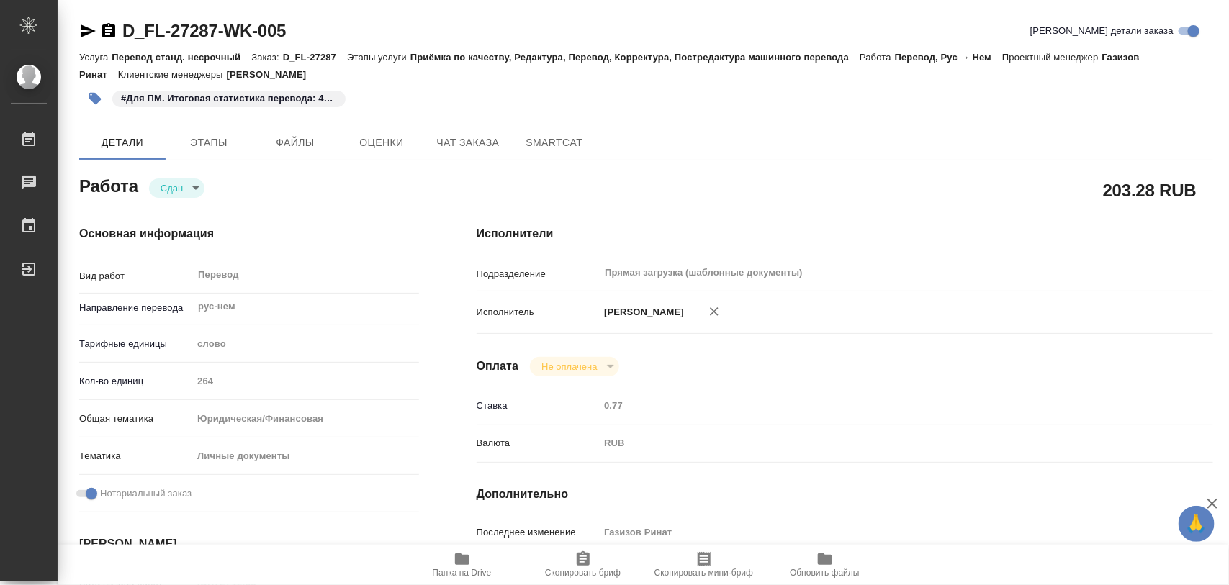
type textarea "x"
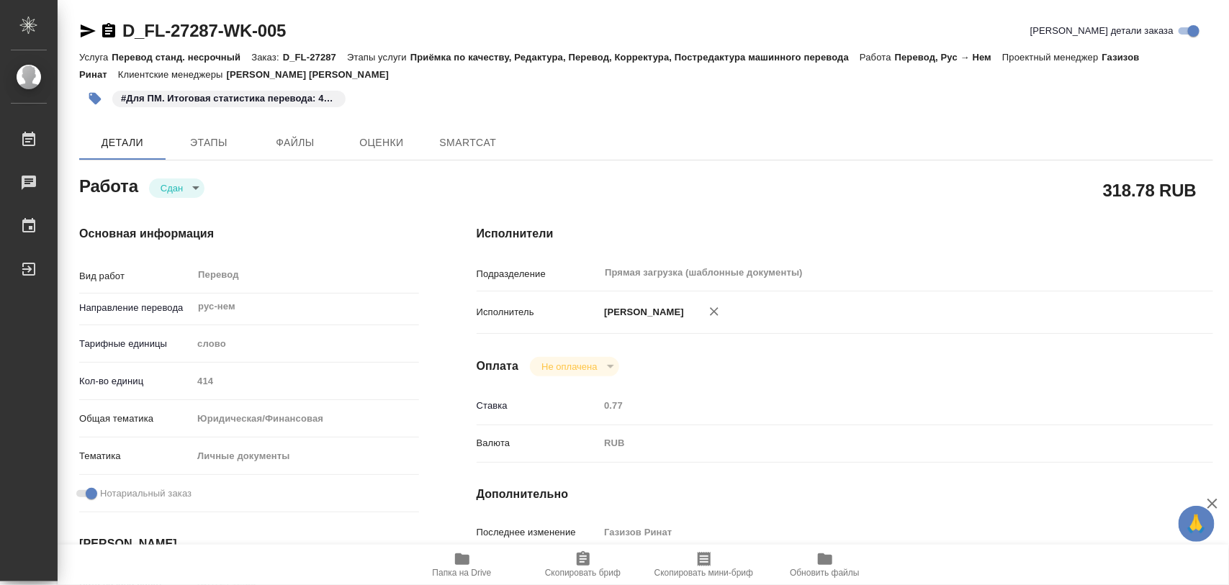
type textarea "x"
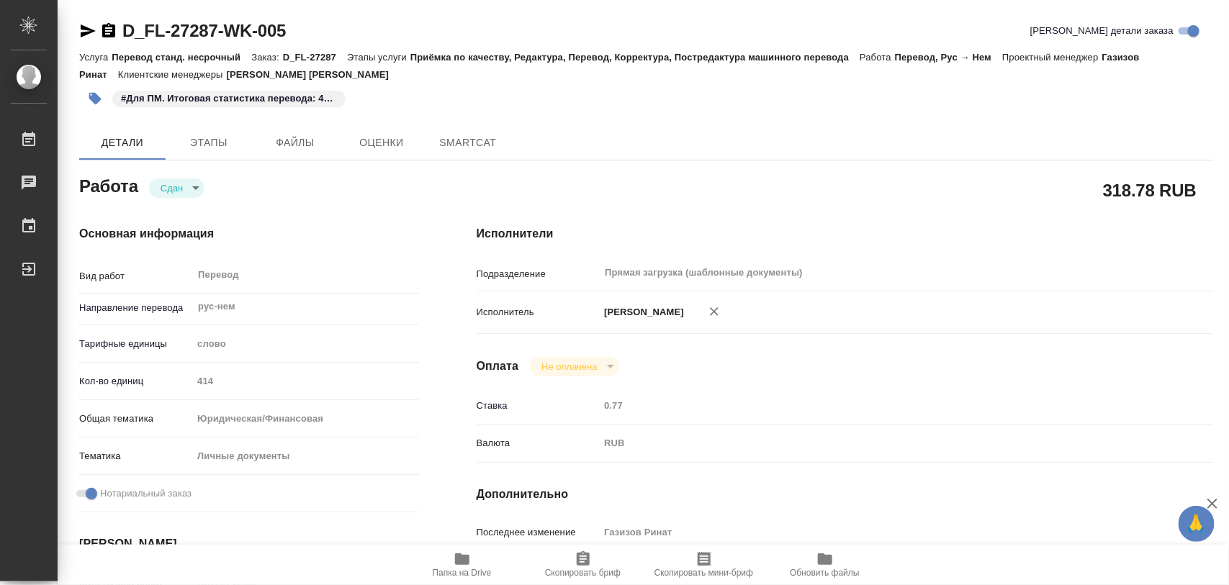
type textarea "x"
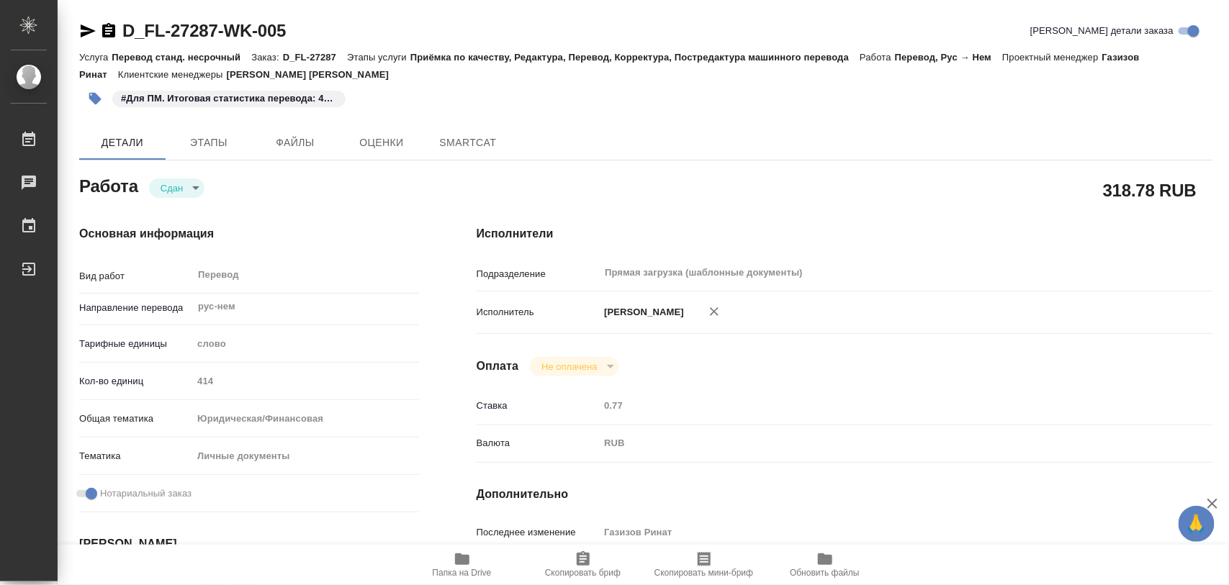
type textarea "x"
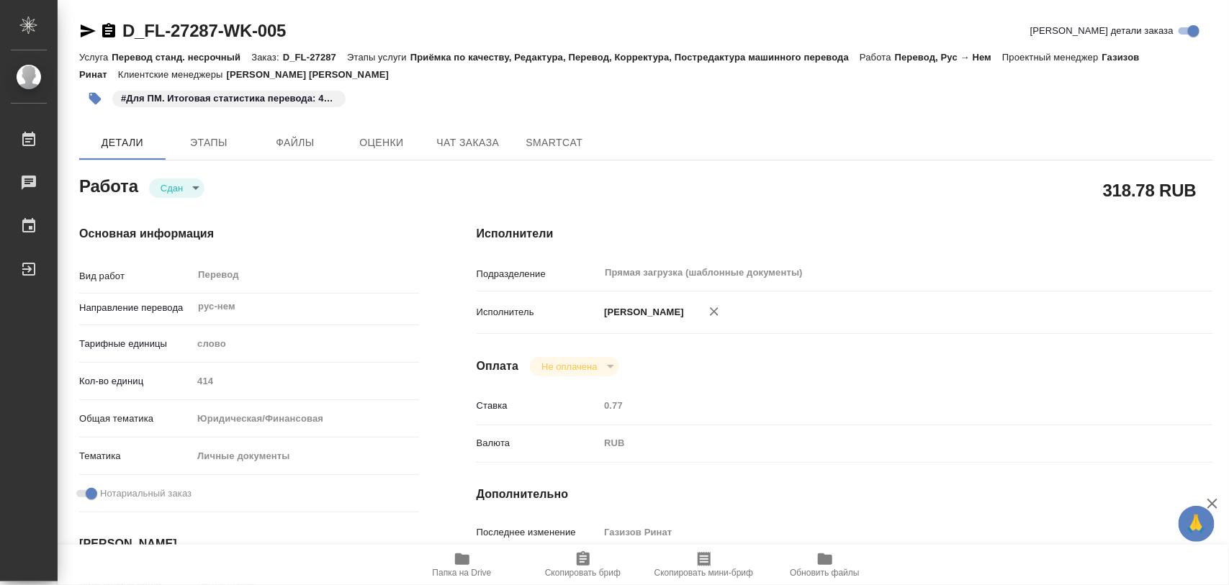
type textarea "x"
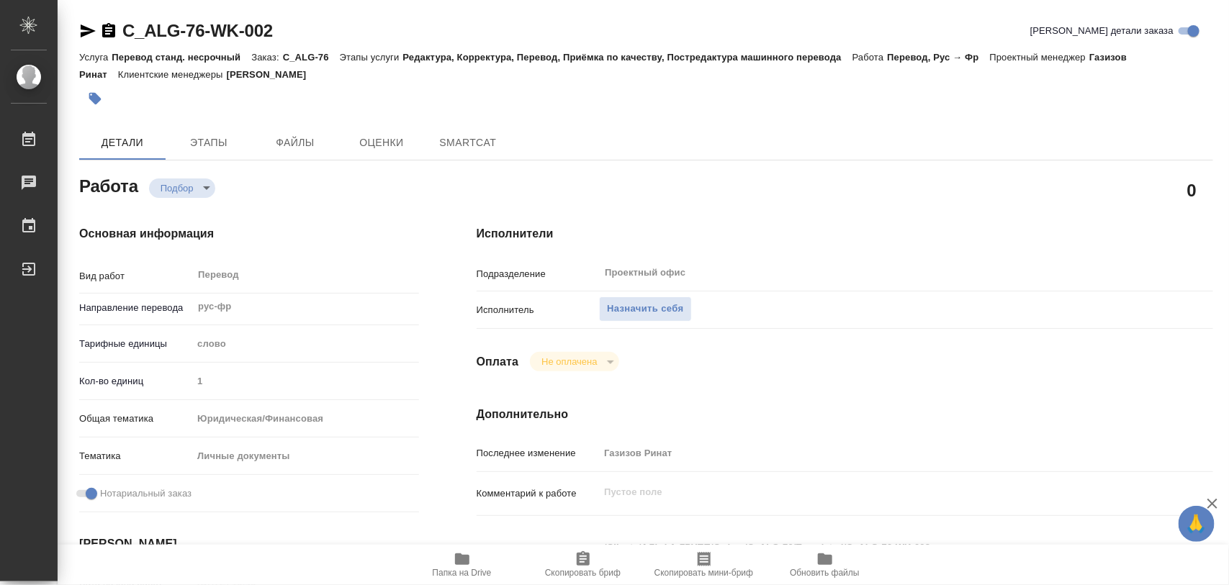
type textarea "x"
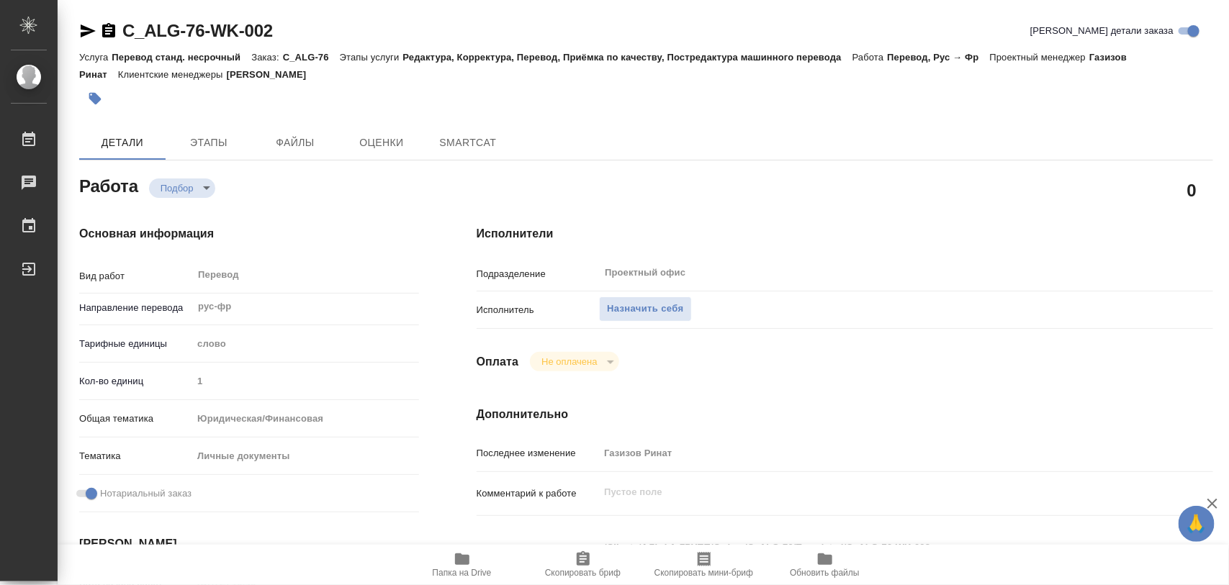
type textarea "x"
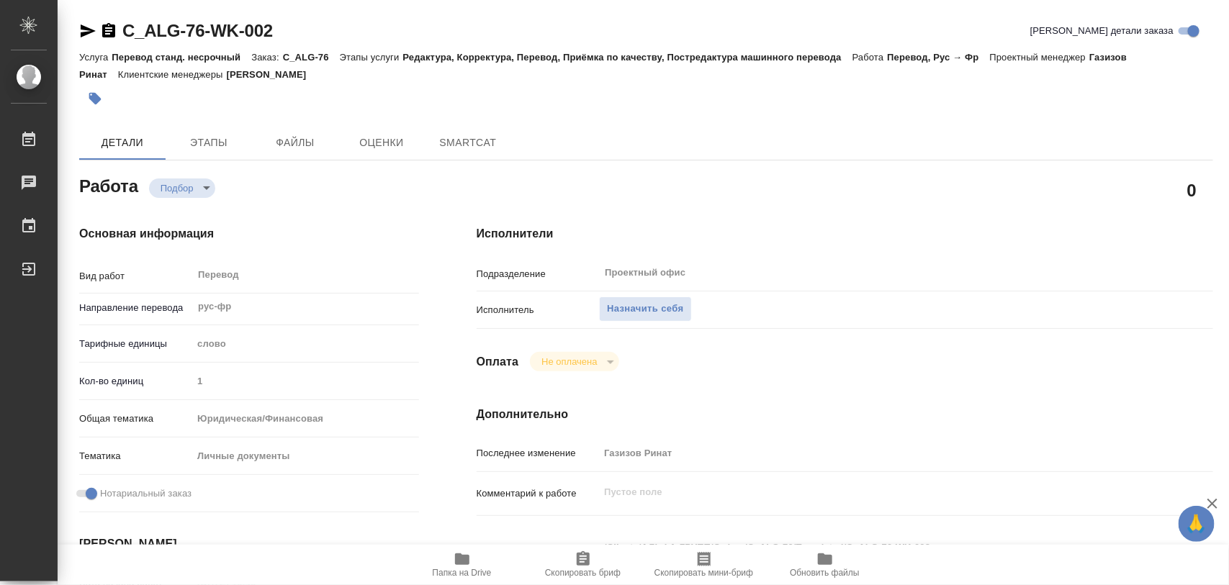
type textarea "x"
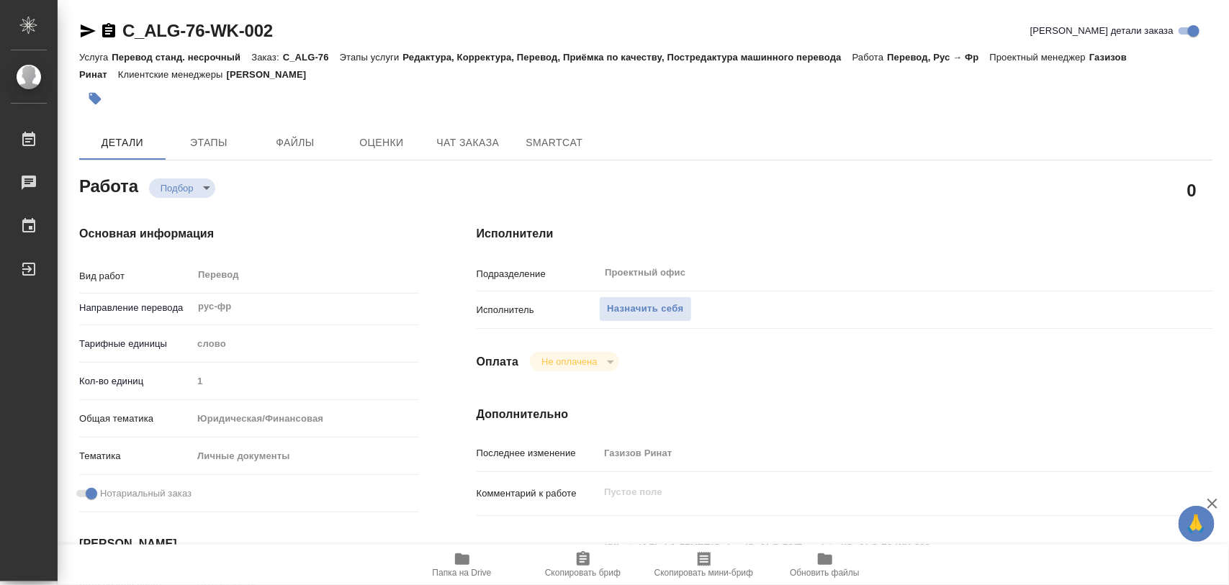
type textarea "x"
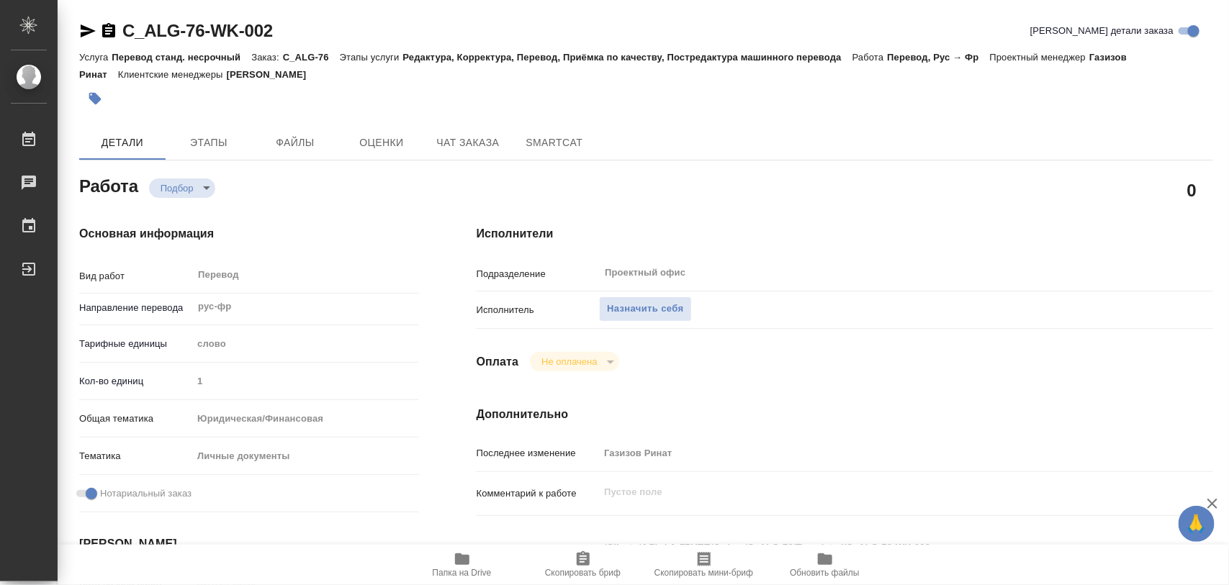
scroll to position [270, 0]
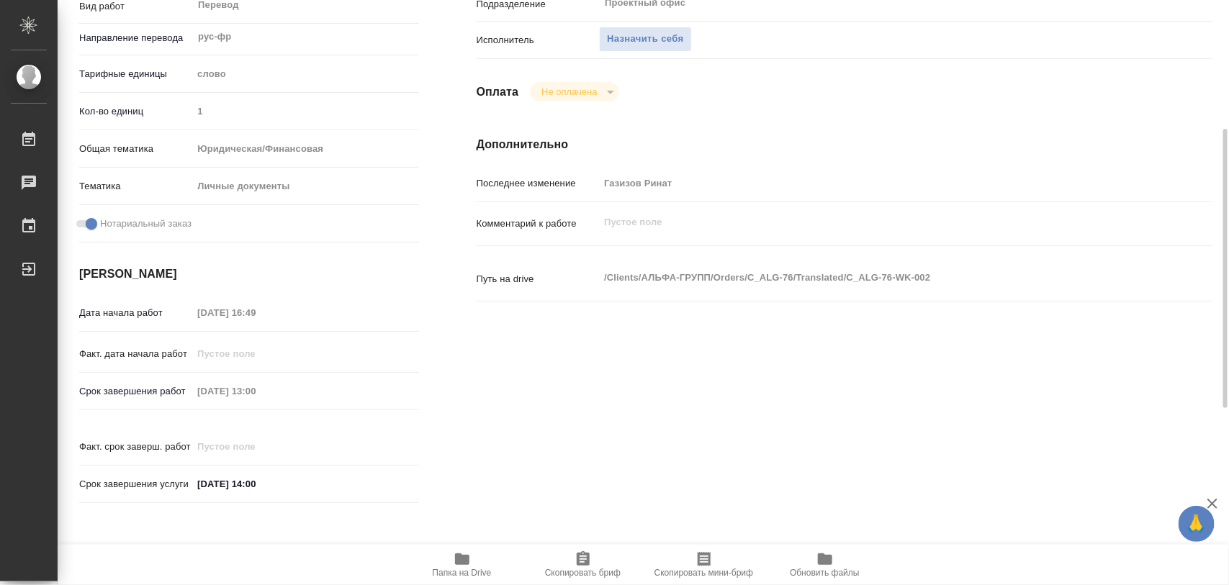
type textarea "x"
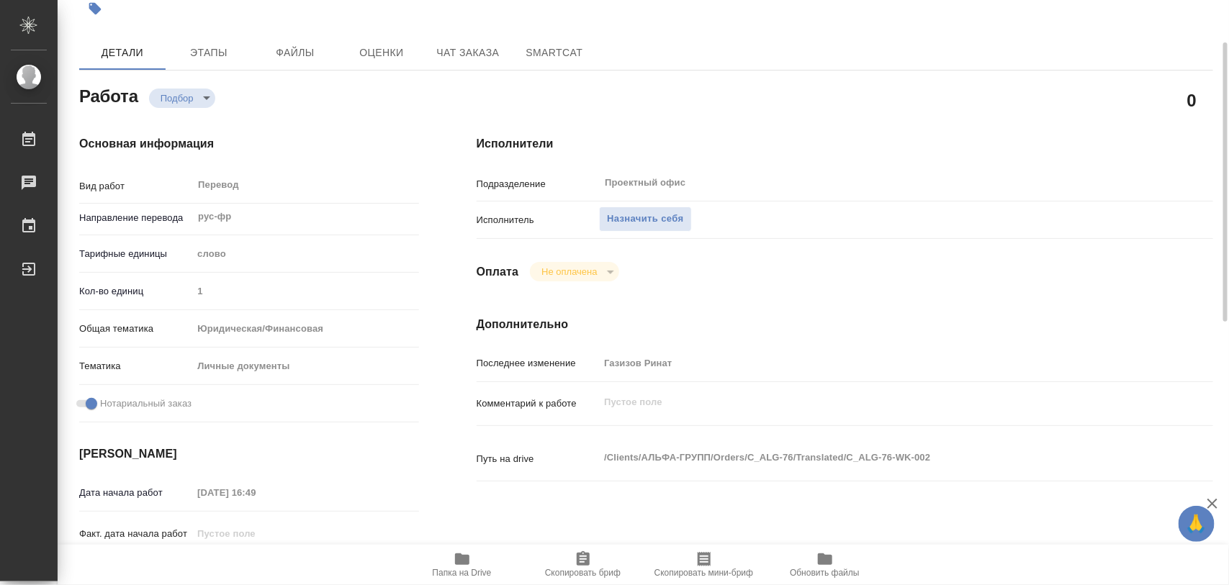
scroll to position [0, 0]
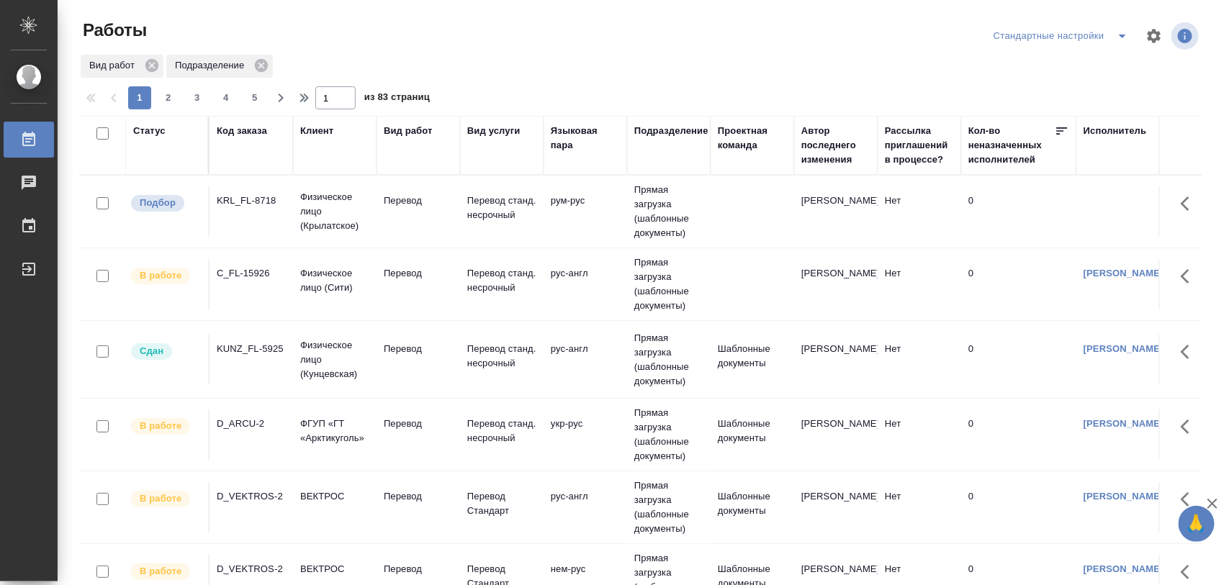
click at [243, 203] on div "KRL_FL-8718" at bounding box center [251, 201] width 69 height 14
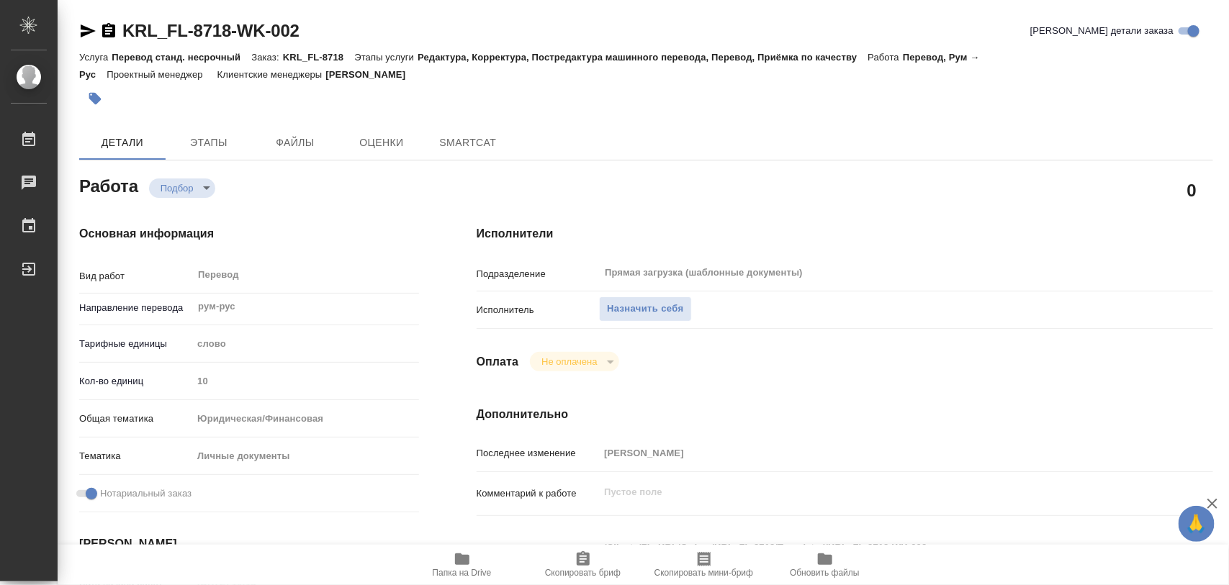
type textarea "x"
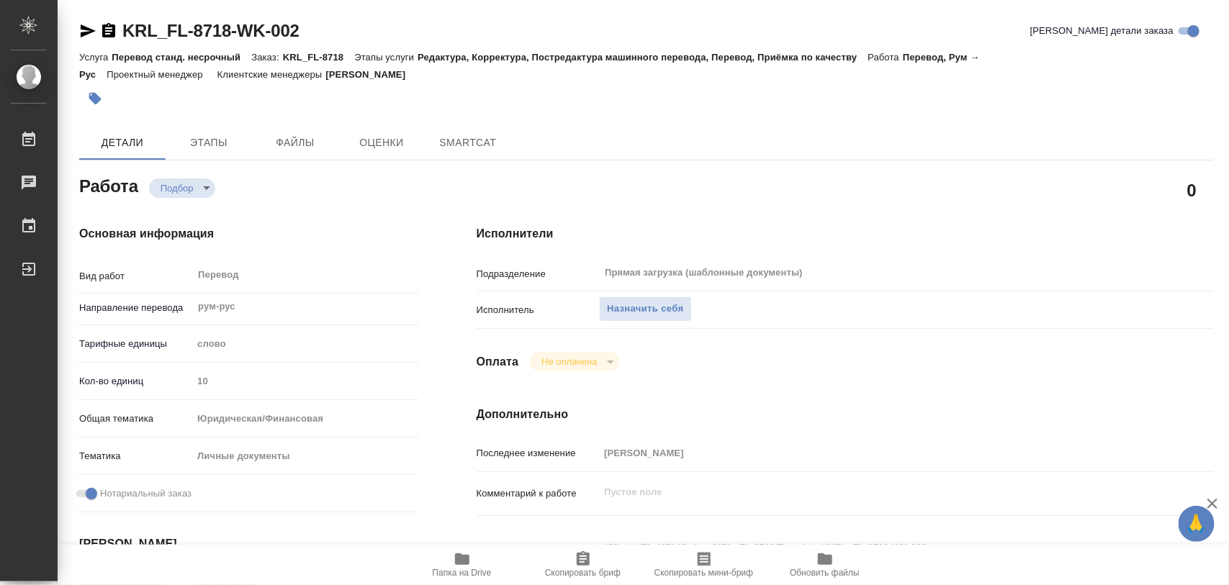
type textarea "x"
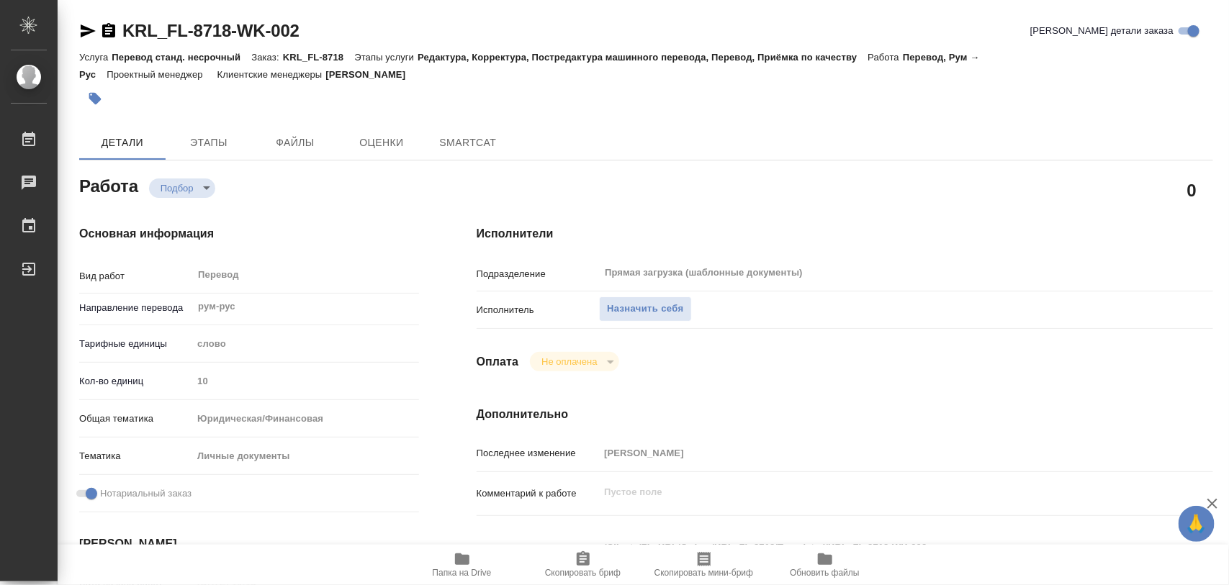
type textarea "x"
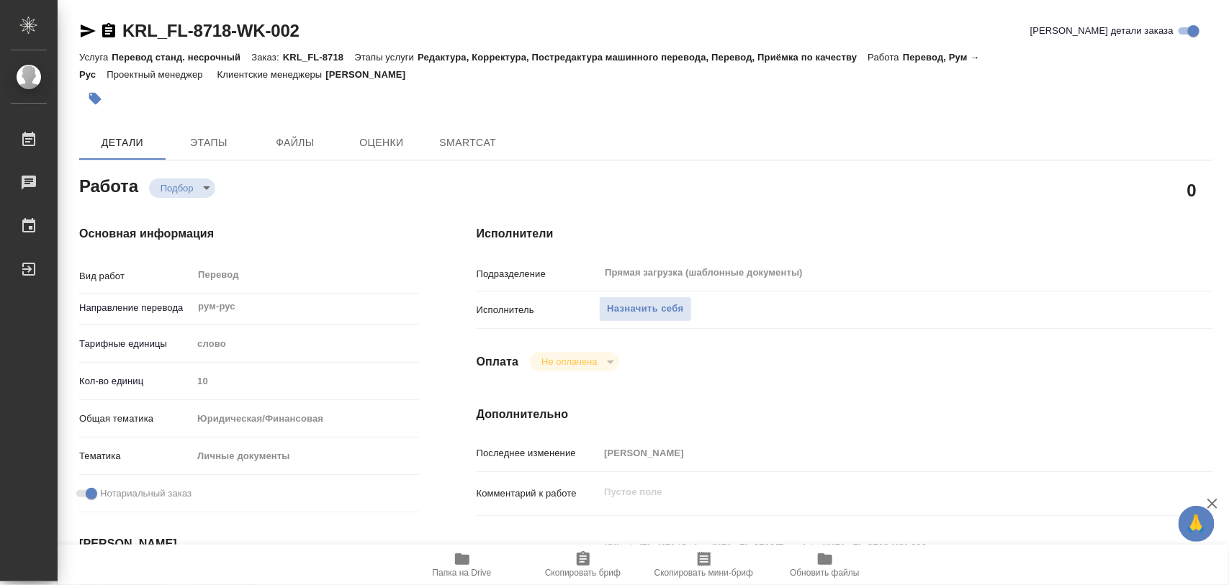
type textarea "x"
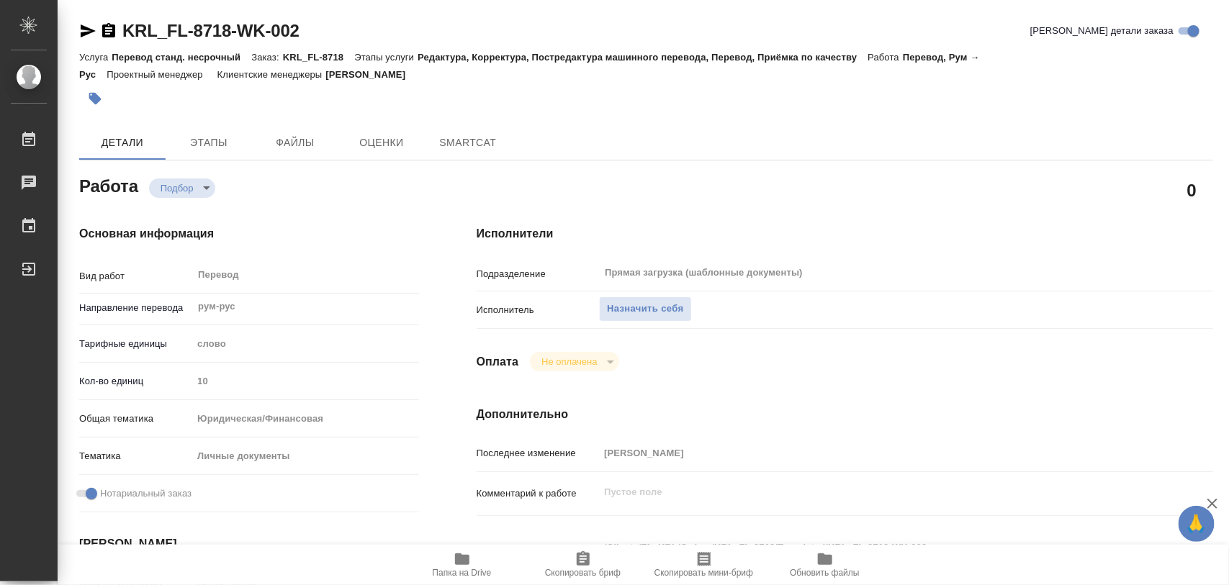
type textarea "x"
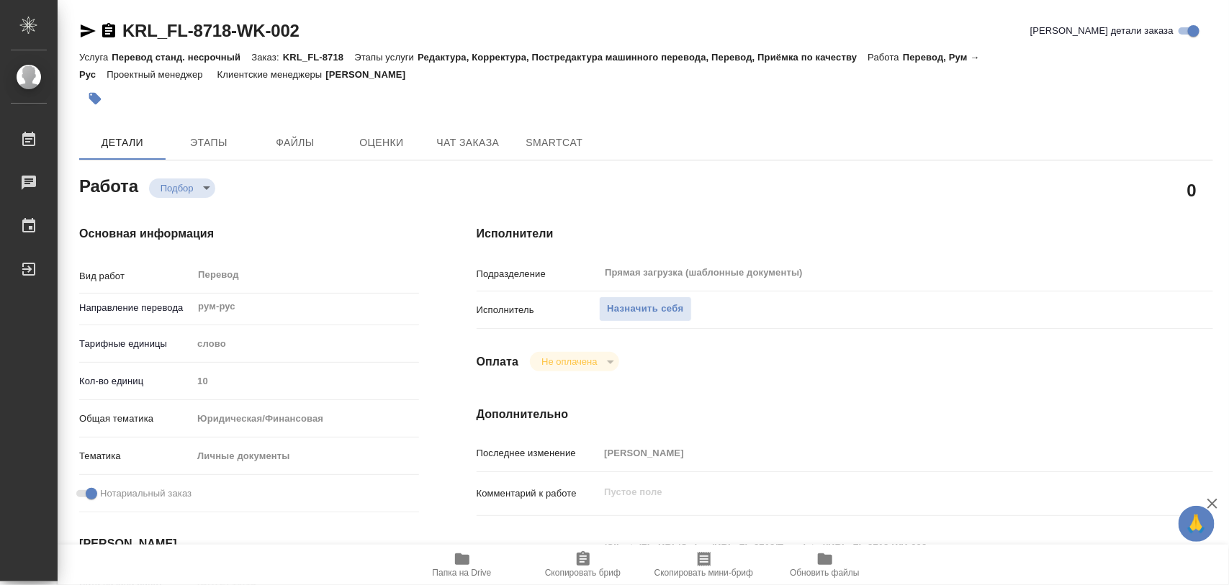
type textarea "x"
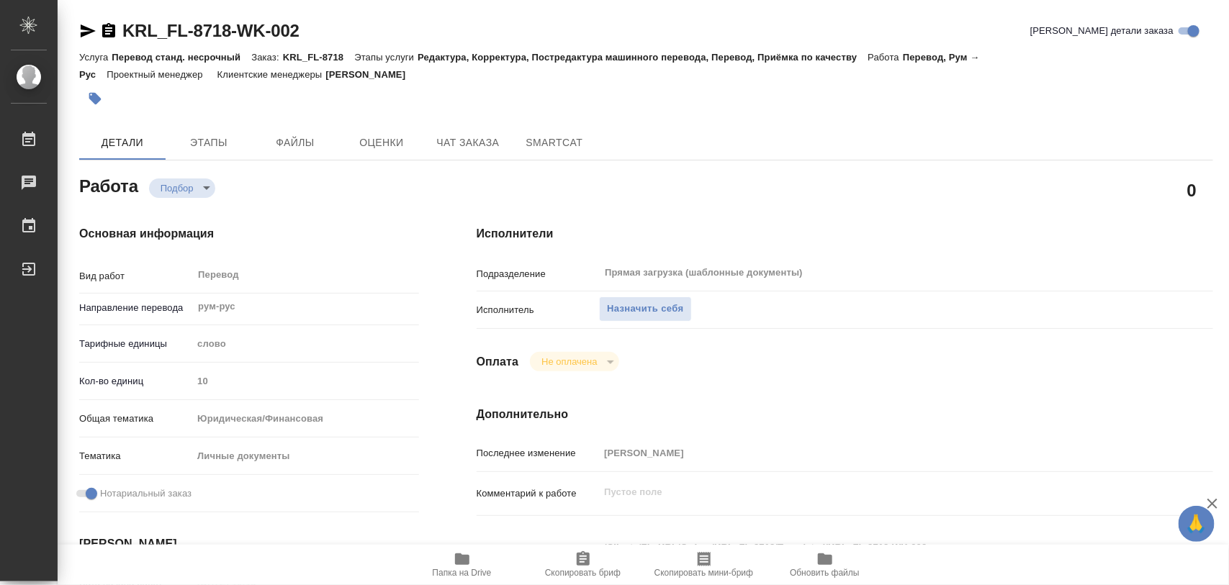
scroll to position [180, 0]
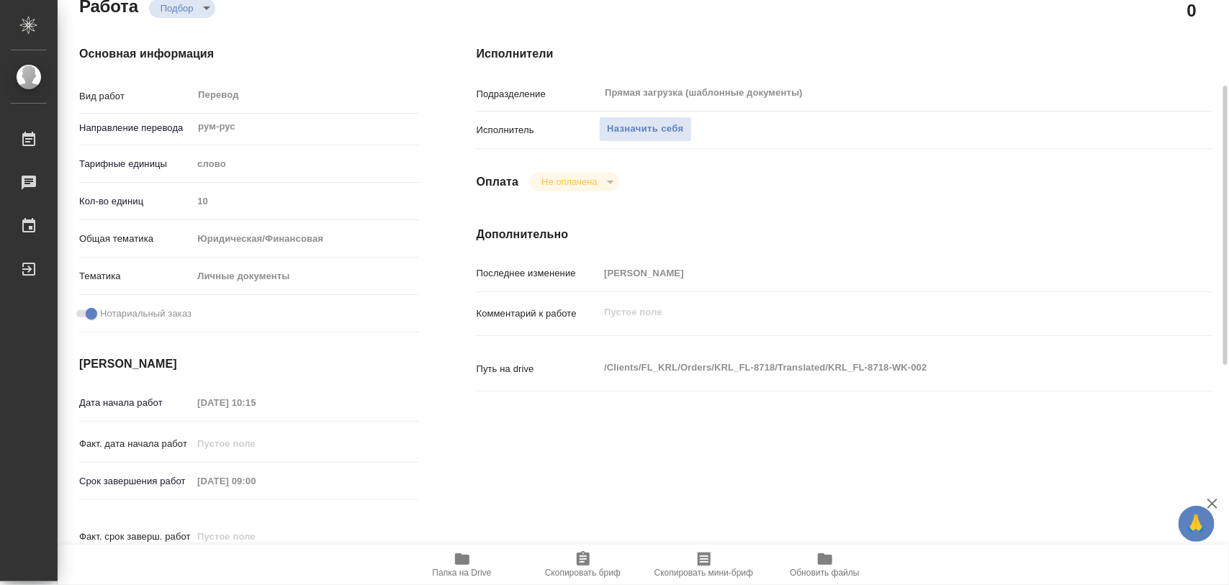
type textarea "x"
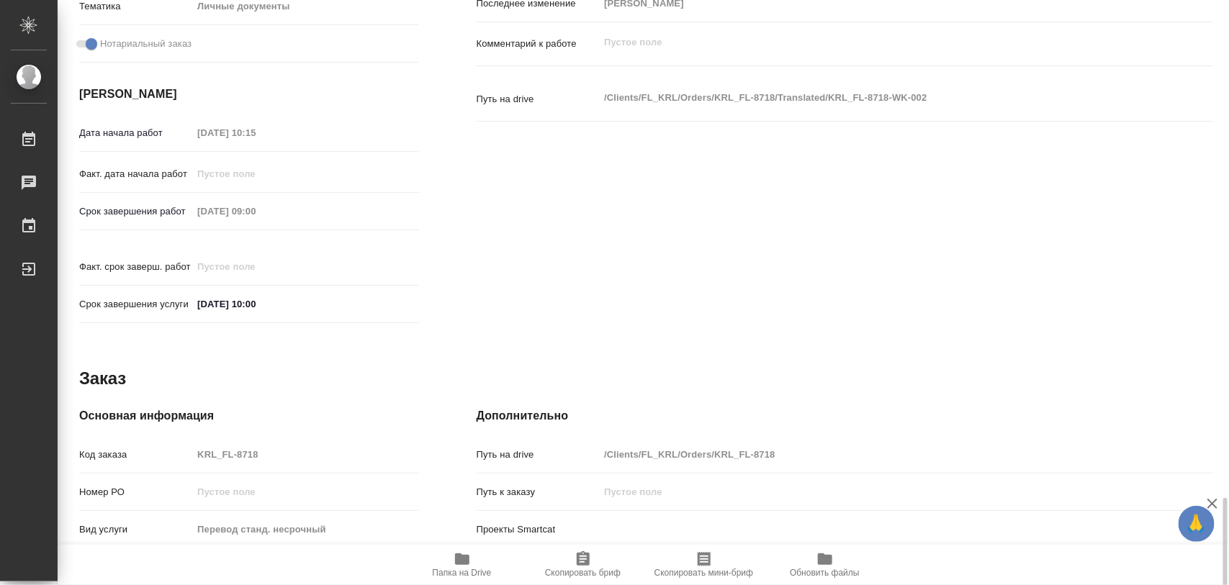
scroll to position [642, 0]
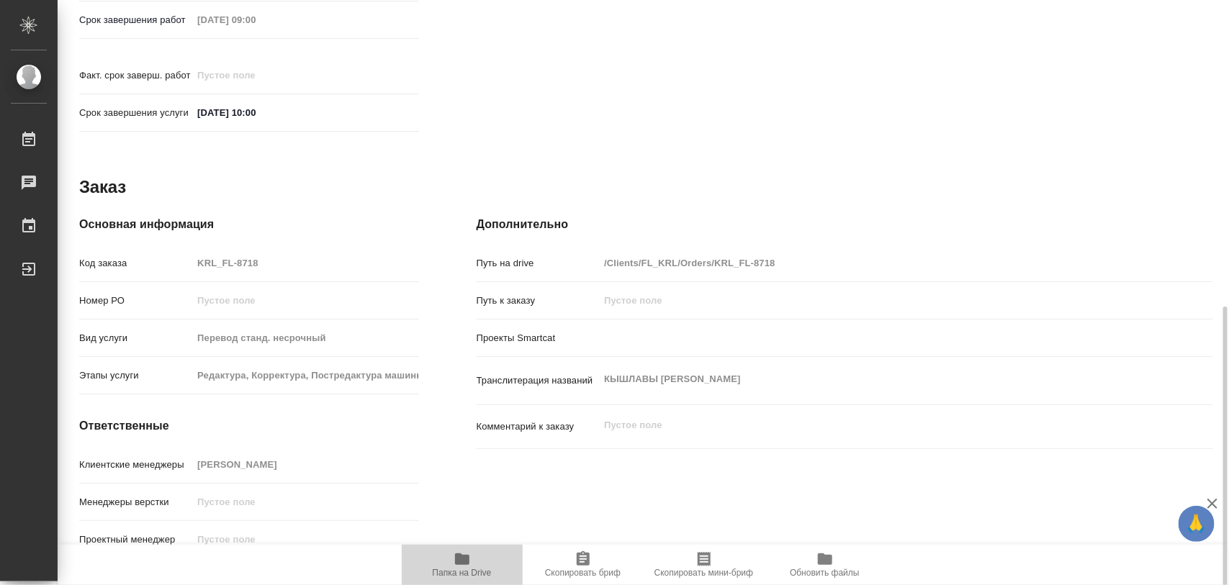
click at [459, 552] on icon "button" at bounding box center [462, 559] width 17 height 17
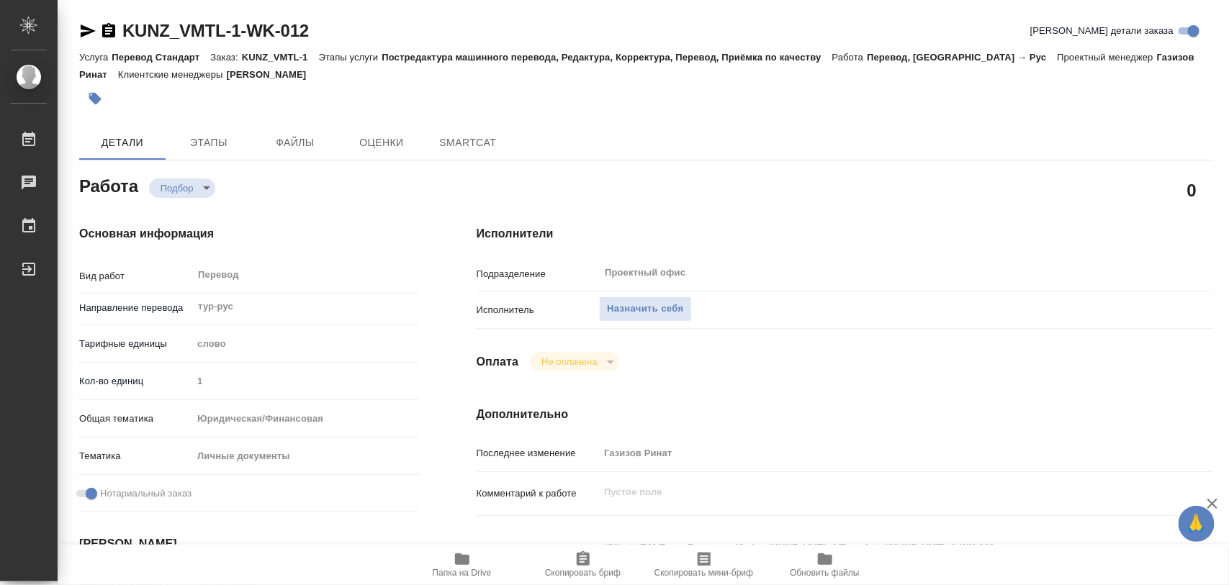
type textarea "x"
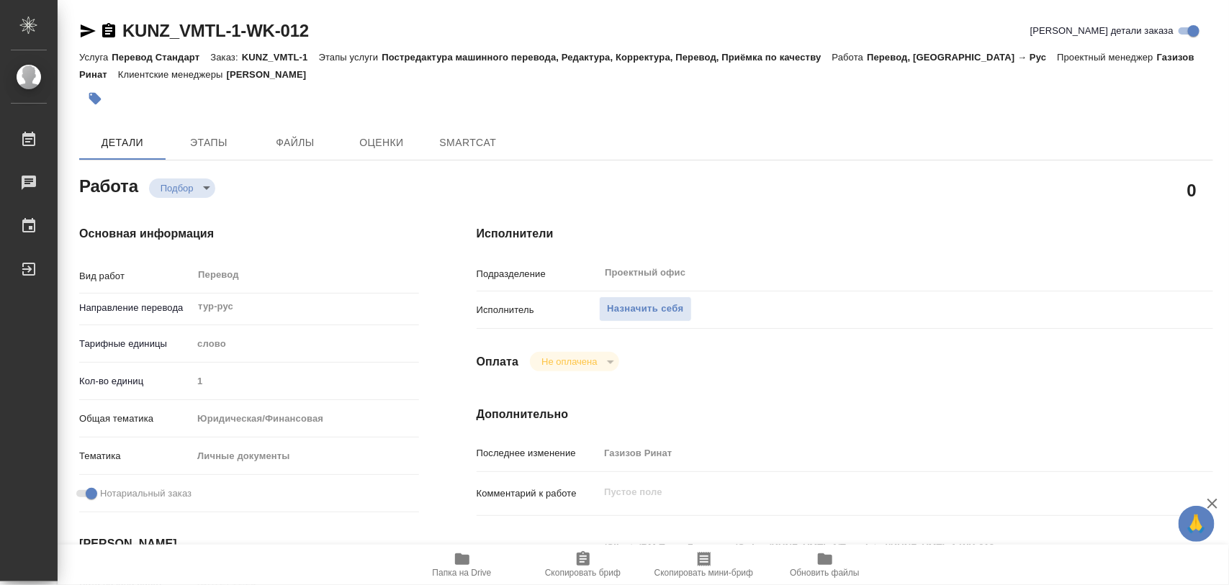
type textarea "x"
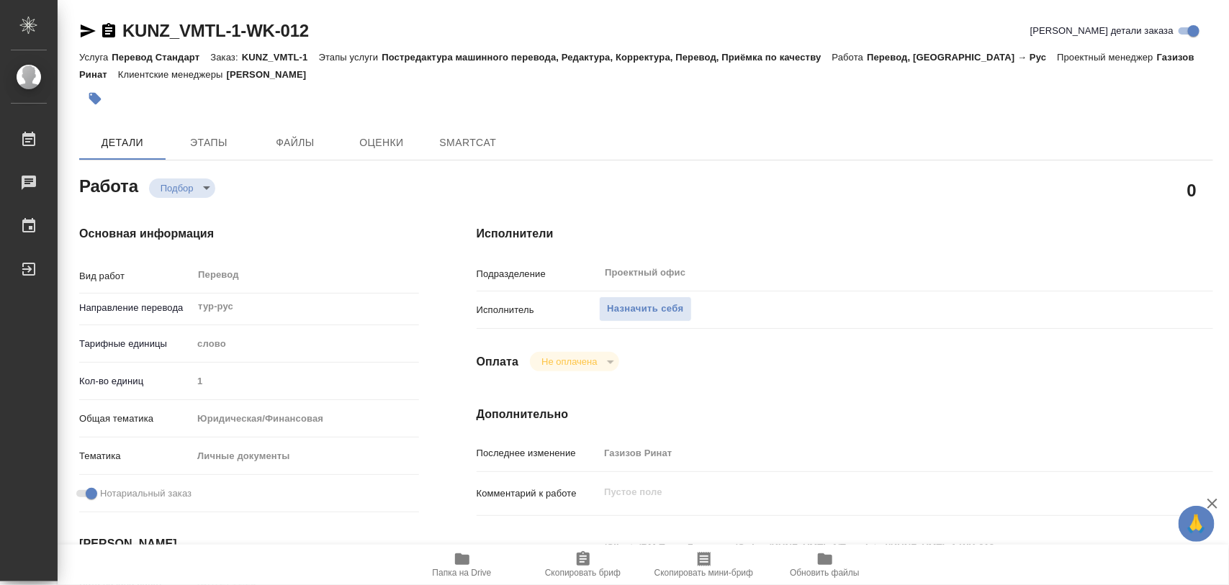
type textarea "x"
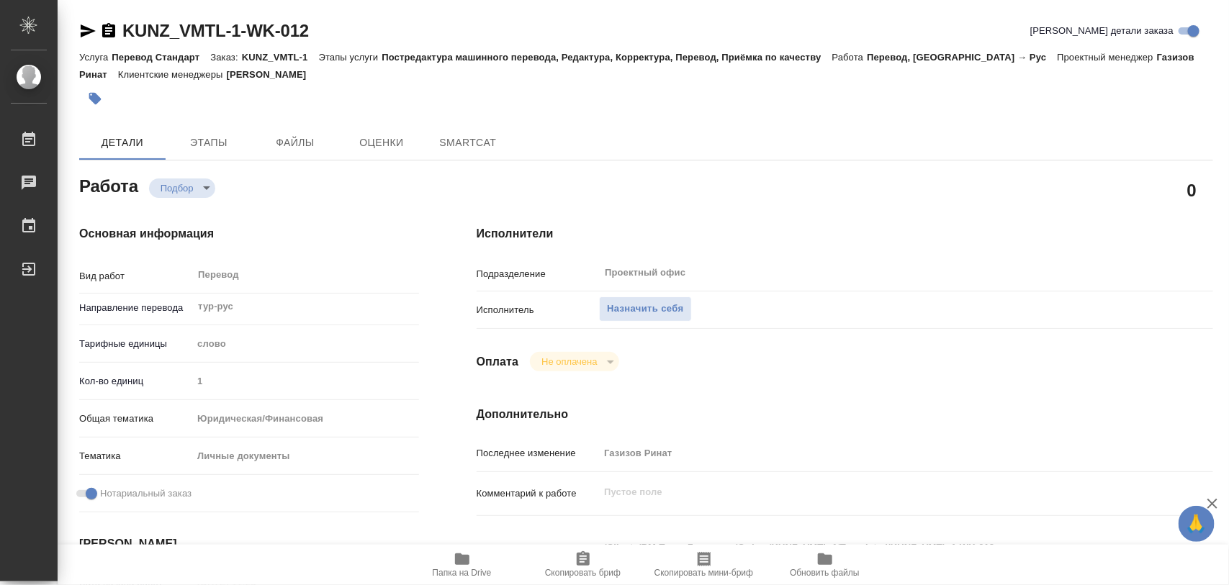
type textarea "x"
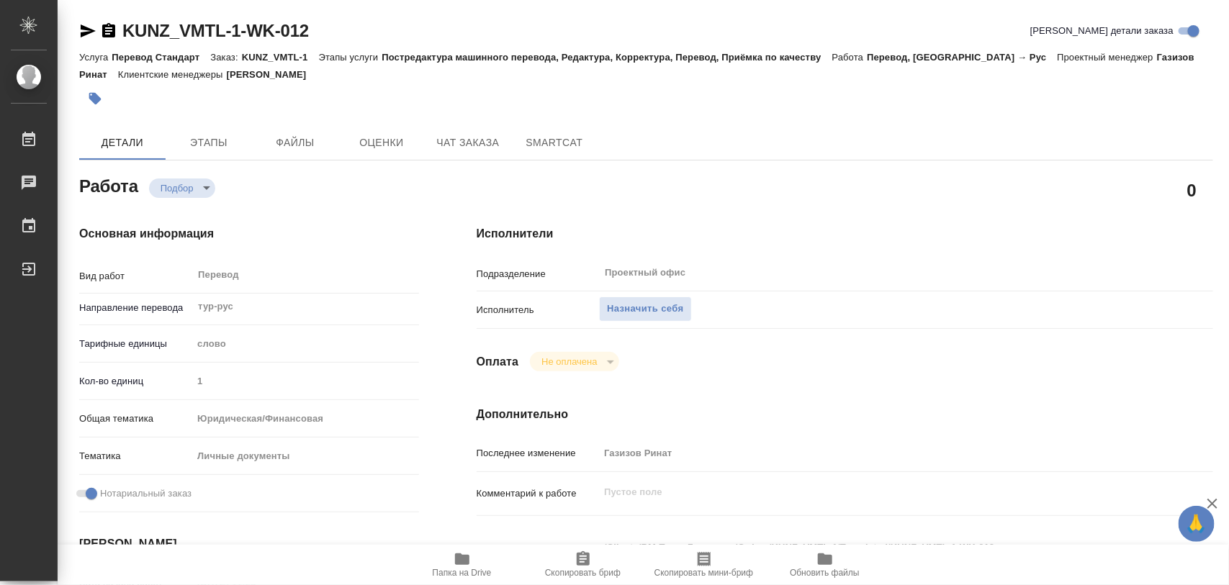
scroll to position [180, 0]
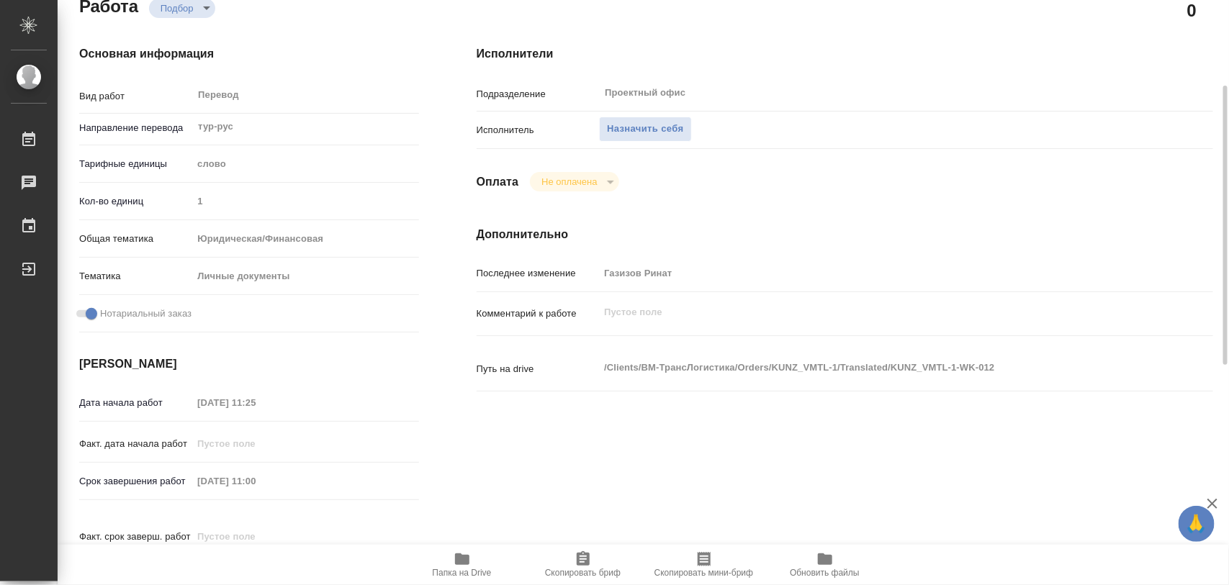
type textarea "x"
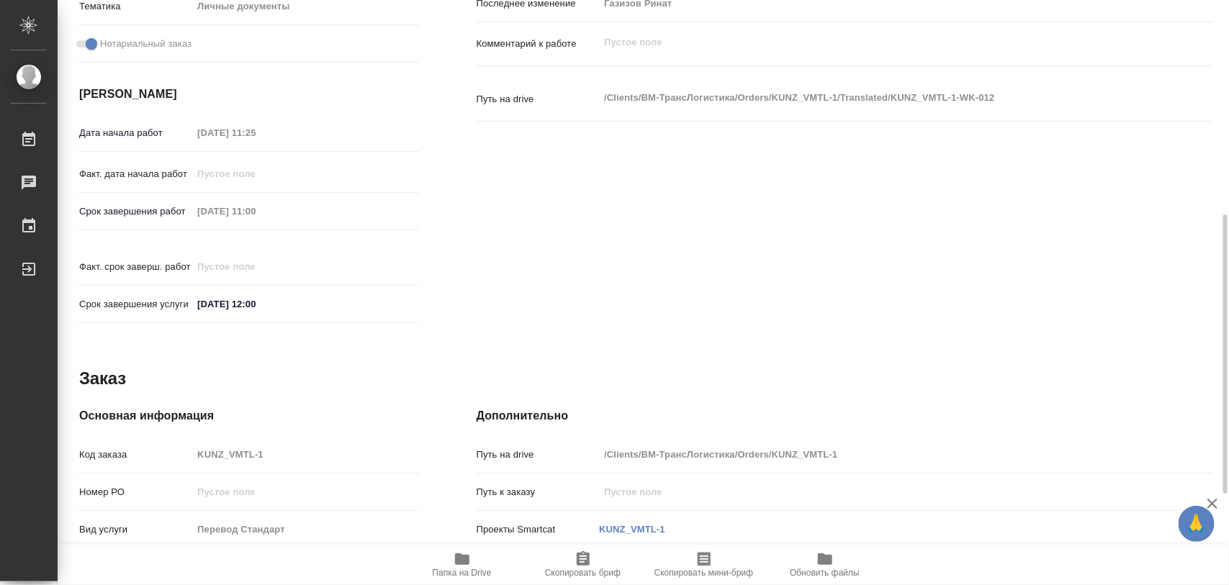
type textarea "x"
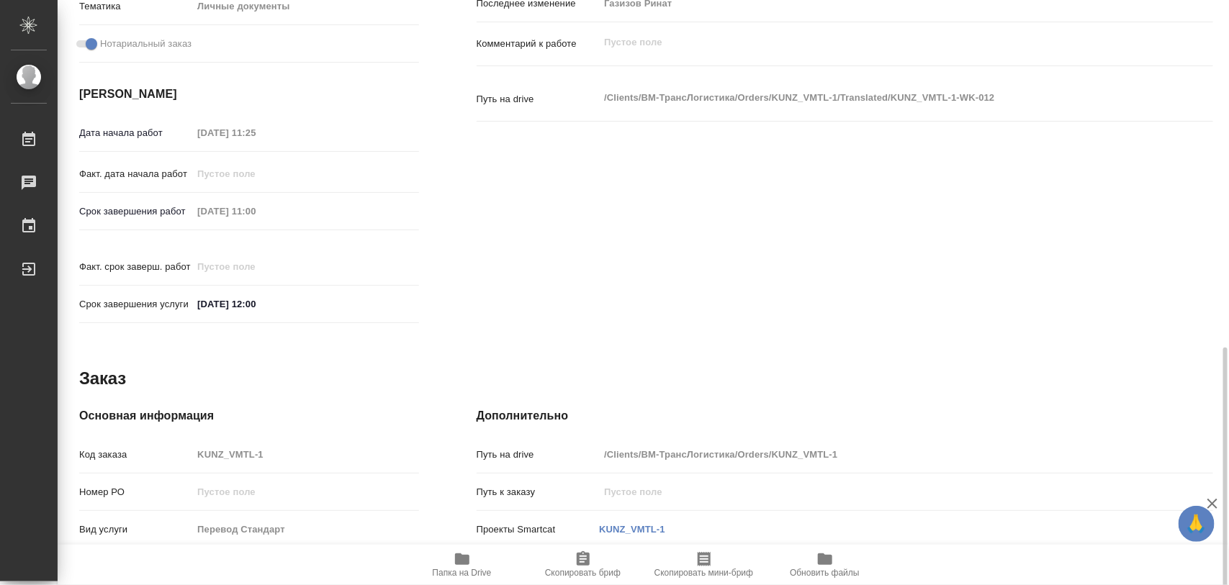
scroll to position [642, 0]
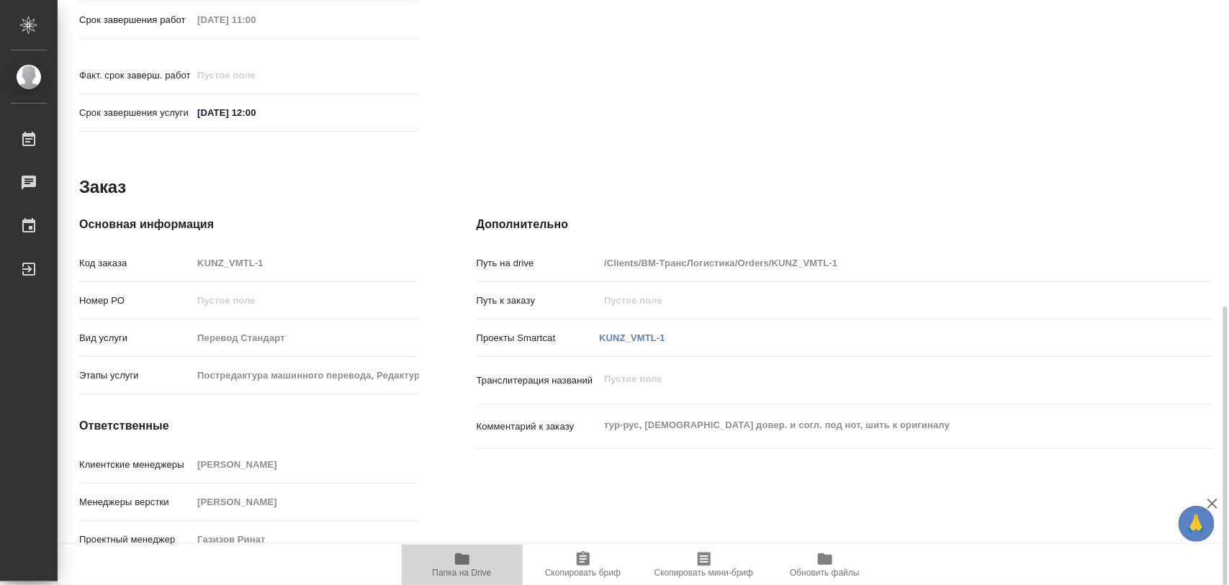
click at [462, 570] on span "Папка на Drive" at bounding box center [462, 573] width 59 height 10
